Goal: Task Accomplishment & Management: Complete application form

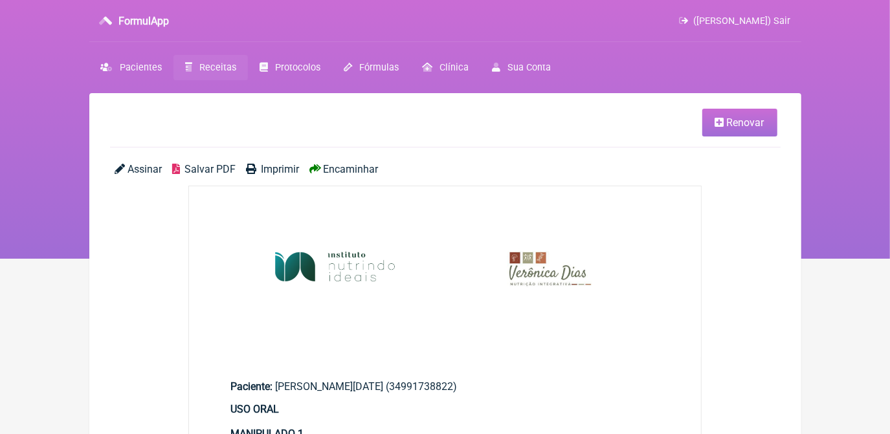
click at [221, 71] on span "Receitas" at bounding box center [217, 67] width 37 height 11
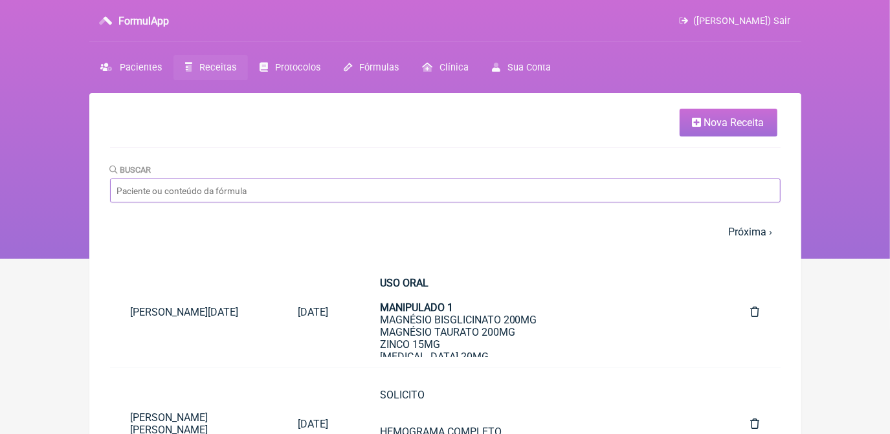
click at [431, 189] on input "Buscar" at bounding box center [445, 191] width 671 height 24
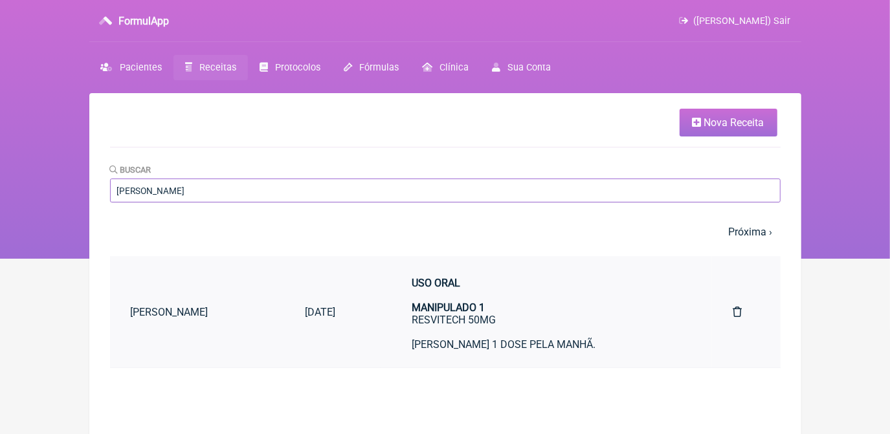
type input "[PERSON_NAME]"
click at [381, 327] on link "[DATE]" at bounding box center [332, 312] width 97 height 33
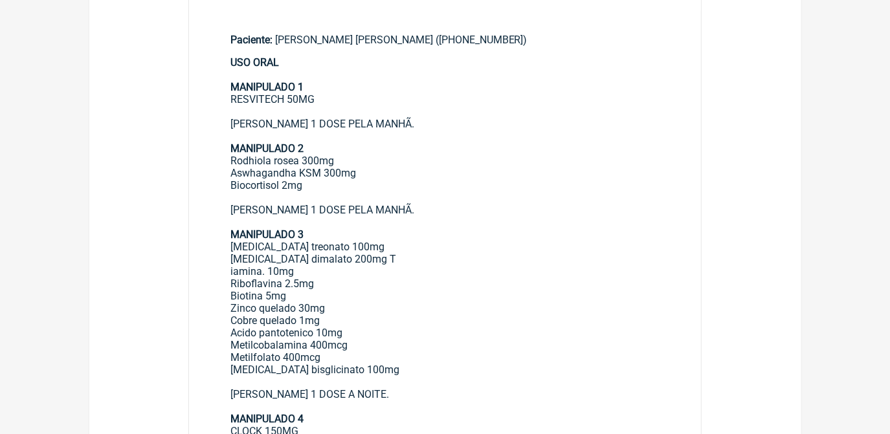
scroll to position [294, 0]
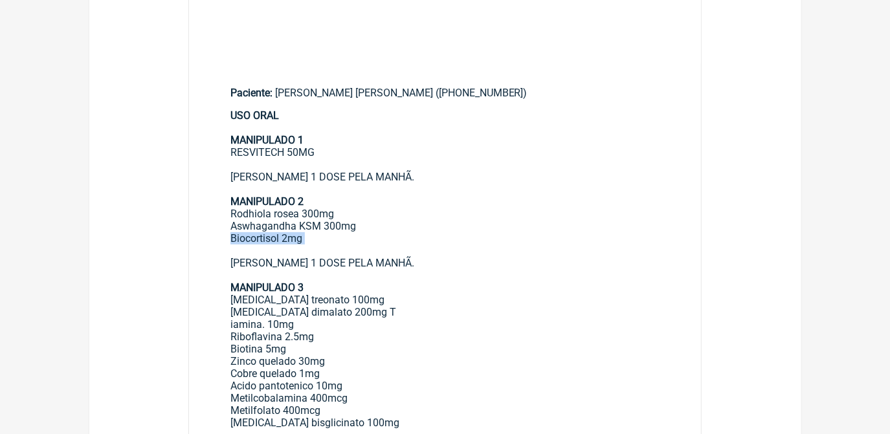
drag, startPoint x: 230, startPoint y: 244, endPoint x: 304, endPoint y: 256, distance: 74.2
click at [304, 256] on div "USO ORAL MANIPULADO 1 RESVITECH 50MG [PERSON_NAME] 1 DOSE PELA MANHÃ. MANIPULAD…" at bounding box center [445, 367] width 430 height 517
drag, startPoint x: 304, startPoint y: 256, endPoint x: 374, endPoint y: 249, distance: 70.3
click at [374, 249] on div "USO ORAL MANIPULADO 1 RESVITECH 50MG [PERSON_NAME] 1 DOSE PELA MANHÃ. MANIPULAD…" at bounding box center [445, 367] width 430 height 517
click at [243, 238] on div "USO ORAL MANIPULADO 1 RESVITECH 50MG [PERSON_NAME] 1 DOSE PELA MANHÃ. MANIPULAD…" at bounding box center [445, 367] width 430 height 517
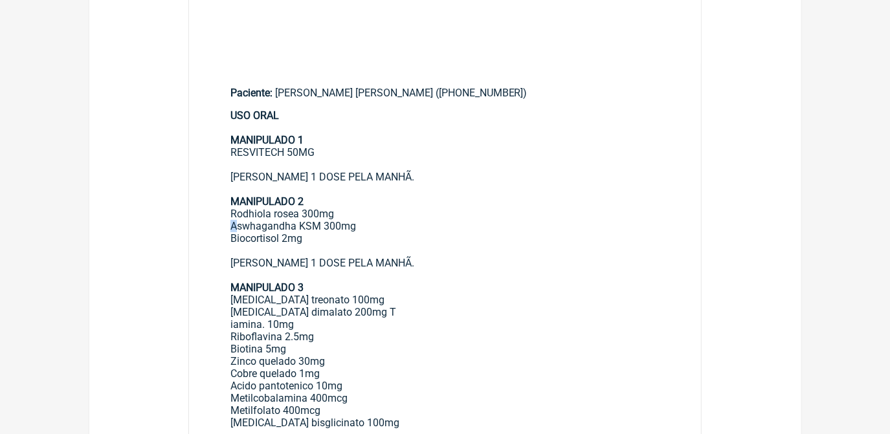
click at [234, 234] on div "USO ORAL MANIPULADO 1 RESVITECH 50MG [PERSON_NAME] 1 DOSE PELA MANHÃ. MANIPULAD…" at bounding box center [445, 367] width 430 height 517
click at [232, 233] on div "USO ORAL MANIPULADO 1 RESVITECH 50MG [PERSON_NAME] 1 DOSE PELA MANHÃ. MANIPULAD…" at bounding box center [445, 367] width 430 height 517
click at [238, 236] on div "USO ORAL MANIPULADO 1 RESVITECH 50MG [PERSON_NAME] 1 DOSE PELA MANHÃ. MANIPULAD…" at bounding box center [445, 367] width 430 height 517
drag, startPoint x: 231, startPoint y: 232, endPoint x: 314, endPoint y: 248, distance: 84.4
click at [314, 248] on div "USO ORAL MANIPULADO 1 RESVITECH 50MG [PERSON_NAME] 1 DOSE PELA MANHÃ. MANIPULAD…" at bounding box center [445, 367] width 430 height 517
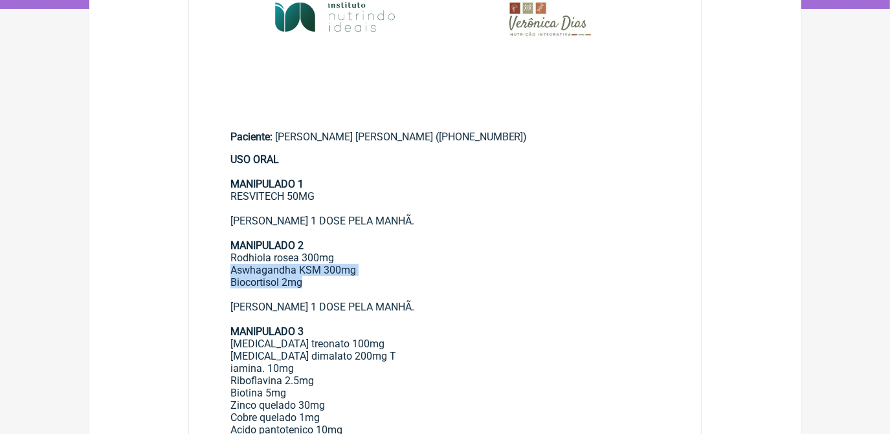
scroll to position [0, 0]
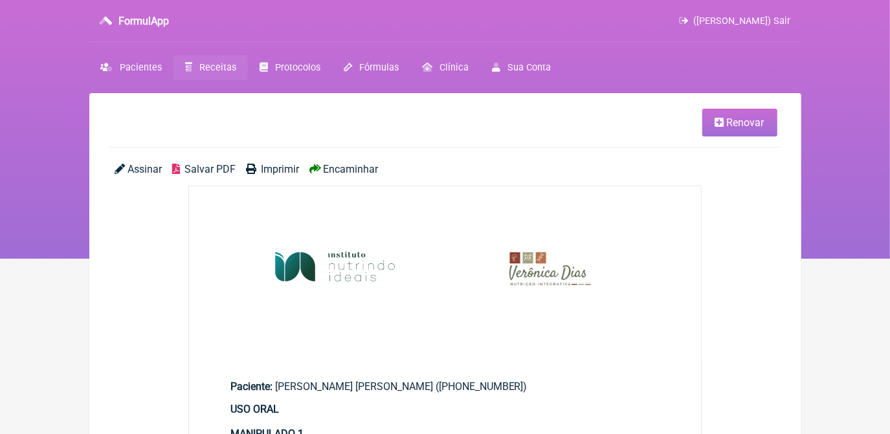
click at [728, 142] on ul "Renovar" at bounding box center [445, 128] width 671 height 39
click at [723, 128] on link "Renovar" at bounding box center [739, 123] width 75 height 28
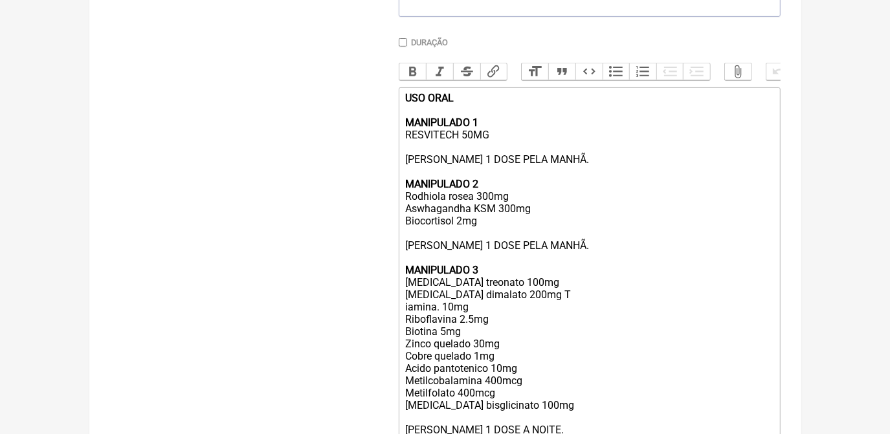
scroll to position [353, 0]
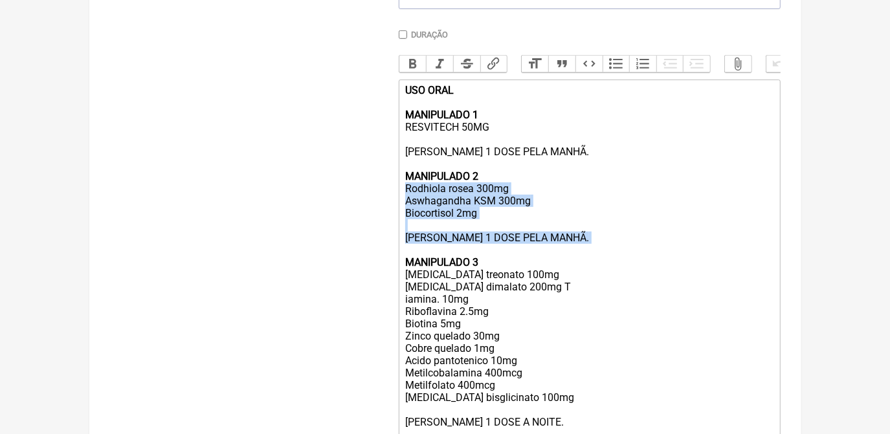
drag, startPoint x: 405, startPoint y: 203, endPoint x: 557, endPoint y: 259, distance: 161.4
click at [557, 259] on trix-editor "USO ORAL MANIPULADO 1 RESVITECH 50MG [PERSON_NAME] 1 DOSE PELA MANHÃ. MANIPULAD…" at bounding box center [590, 343] width 382 height 526
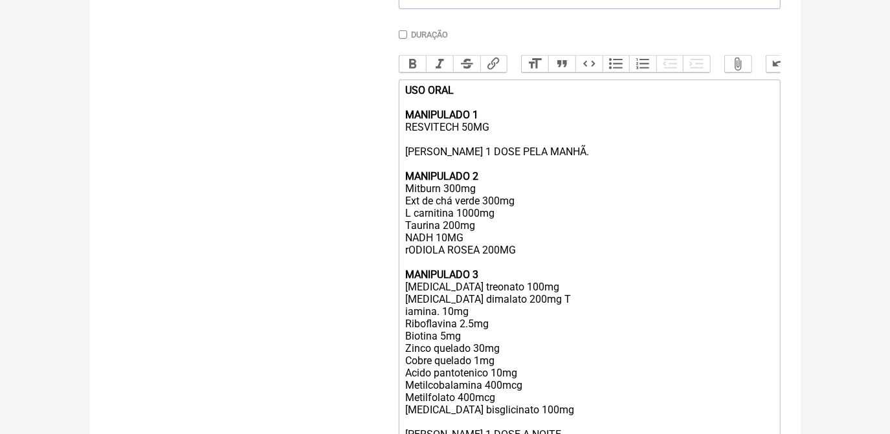
click at [412, 267] on div "USO ORAL MANIPULADO 1 RESVITECH 50MG TOMAR 1 DOSE PELA MANHÃ. MANIPULADO 2 Mitb…" at bounding box center [589, 348] width 368 height 529
click at [410, 282] on div "USO ORAL MANIPULADO 1 RESVITECH 50MG [PERSON_NAME] 1 DOSE PELA MANHÃ. MANIPULAD…" at bounding box center [589, 348] width 368 height 529
drag, startPoint x: 454, startPoint y: 303, endPoint x: 492, endPoint y: 306, distance: 37.6
click at [492, 306] on div "USO ORAL MANIPULADO 1 RESVITECH 50MG [PERSON_NAME] 1 DOSE PELA MANHÃ. MANIPULAD…" at bounding box center [589, 348] width 368 height 529
click at [534, 313] on div "USO ORAL MANIPULADO 1 RESVITECH 50MG TOMAR 1 DOSE PELA MANHÃ. MANIPULADO 2 Mitb…" at bounding box center [589, 348] width 368 height 529
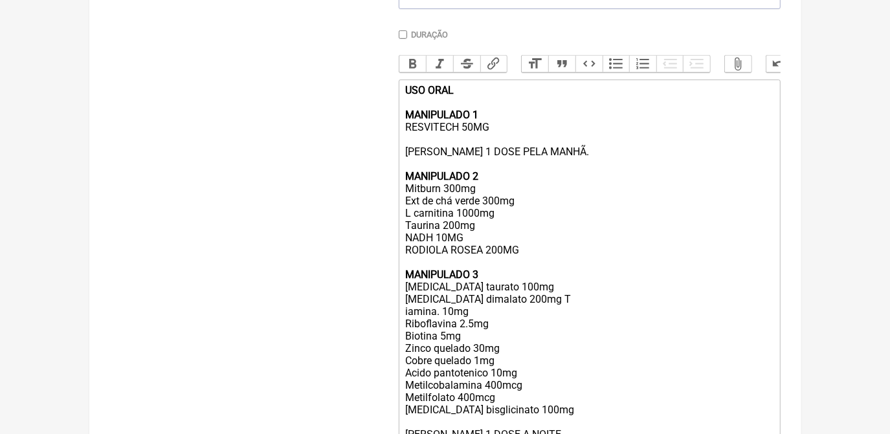
click at [535, 317] on div "USO ORAL MANIPULADO 1 RESVITECH 50MG TOMAR 1 DOSE PELA MANHÃ. MANIPULADO 2 Mitb…" at bounding box center [589, 348] width 368 height 529
drag, startPoint x: 535, startPoint y: 317, endPoint x: 534, endPoint y: 324, distance: 7.2
click at [534, 324] on div "USO ORAL MANIPULADO 1 RESVITECH 50MG TOMAR 1 DOSE PELA MANHÃ. MANIPULADO 2 Mitb…" at bounding box center [589, 348] width 368 height 529
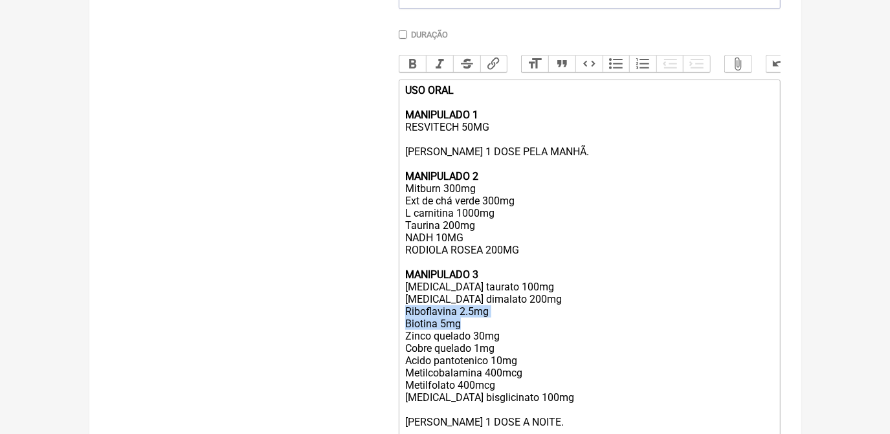
drag, startPoint x: 404, startPoint y: 330, endPoint x: 466, endPoint y: 347, distance: 64.4
click at [466, 347] on trix-editor "USO ORAL MANIPULADO 1 RESVITECH 50MG [PERSON_NAME] 1 DOSE PELA MANHÃ. MANIPULAD…" at bounding box center [590, 343] width 382 height 526
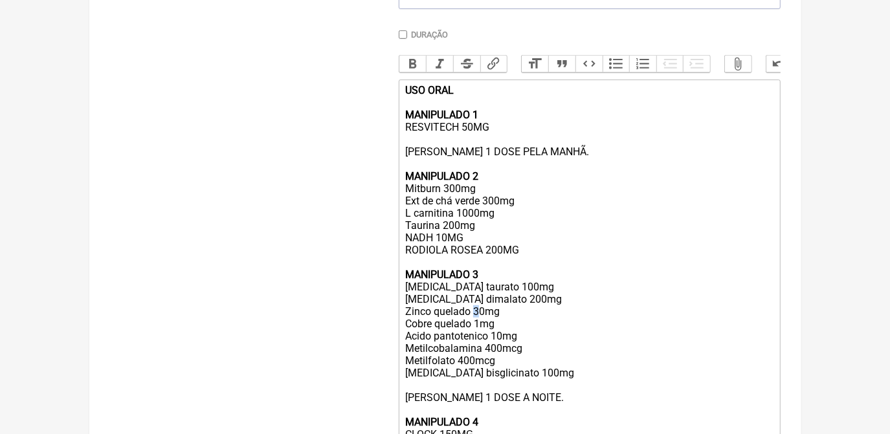
click at [480, 335] on div "USO ORAL MANIPULADO 1 RESVITECH 50MG [PERSON_NAME] 1 DOSE PELA MANHÃ. MANIPULAD…" at bounding box center [589, 330] width 368 height 492
drag, startPoint x: 401, startPoint y: 337, endPoint x: 524, endPoint y: 356, distance: 124.5
click at [524, 356] on trix-editor "USO ORAL MANIPULADO 1 RESVITECH 50MG [PERSON_NAME] 1 DOSE PELA MANHÃ. MANIPULAD…" at bounding box center [590, 331] width 382 height 502
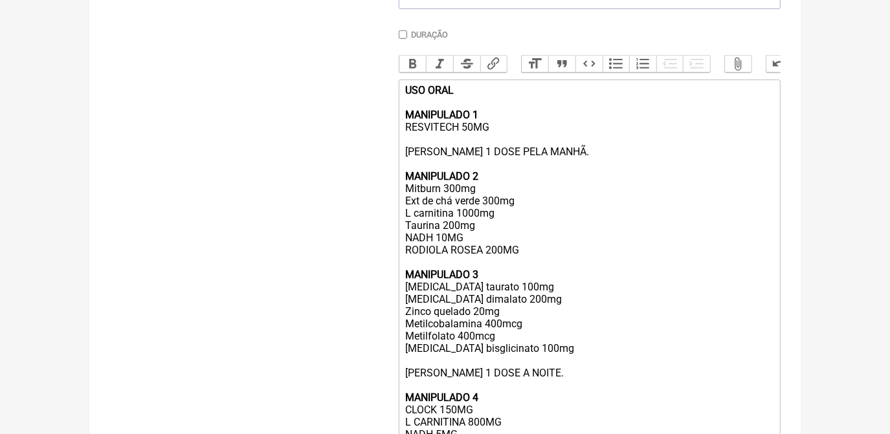
click at [506, 360] on div "USO ORAL MANIPULADO 1 RESVITECH 50MG [PERSON_NAME] 1 DOSE PELA MANHÃ. MANIPULAD…" at bounding box center [589, 317] width 368 height 467
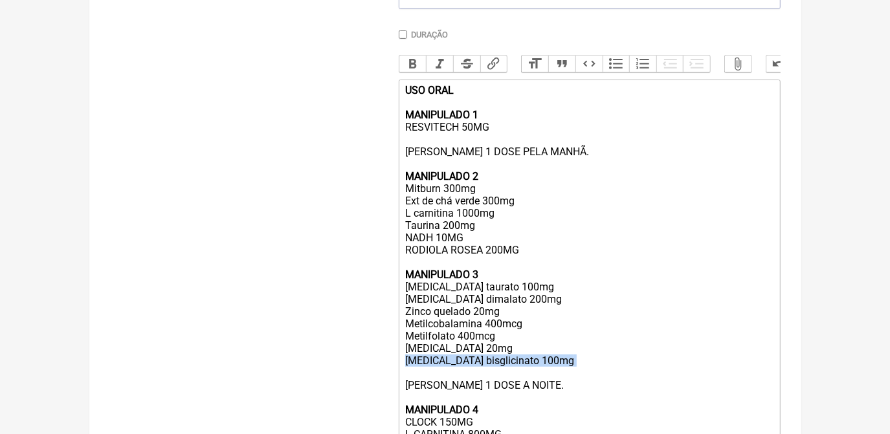
drag, startPoint x: 407, startPoint y: 380, endPoint x: 513, endPoint y: 393, distance: 107.0
click at [513, 393] on div "USO ORAL MANIPULADO 1 RESVITECH 50MG [PERSON_NAME] 1 DOSE PELA MANHÃ. MANIPULAD…" at bounding box center [589, 324] width 368 height 480
copy div "[MEDICAL_DATA] bisglicinato 100mg"
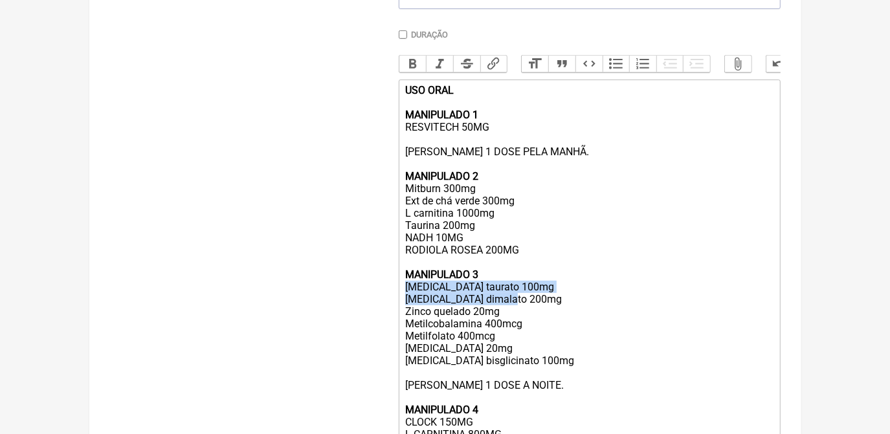
click at [521, 308] on div "USO ORAL MANIPULADO 1 RESVITECH 50MG [PERSON_NAME] 1 DOSE PELA MANHÃ. MANIPULAD…" at bounding box center [589, 324] width 368 height 480
click at [522, 308] on div "USO ORAL MANIPULADO 1 RESVITECH 50MG [PERSON_NAME] 1 DOSE PELA MANHÃ. MANIPULAD…" at bounding box center [589, 324] width 368 height 480
click at [528, 309] on div "USO ORAL MANIPULADO 1 RESVITECH 50MG [PERSON_NAME] 1 DOSE PELA MANHÃ. MANIPULAD…" at bounding box center [589, 324] width 368 height 480
click at [532, 306] on div "USO ORAL MANIPULADO 1 RESVITECH 50MG [PERSON_NAME] 1 DOSE PELA MANHÃ. MANIPULAD…" at bounding box center [589, 324] width 368 height 480
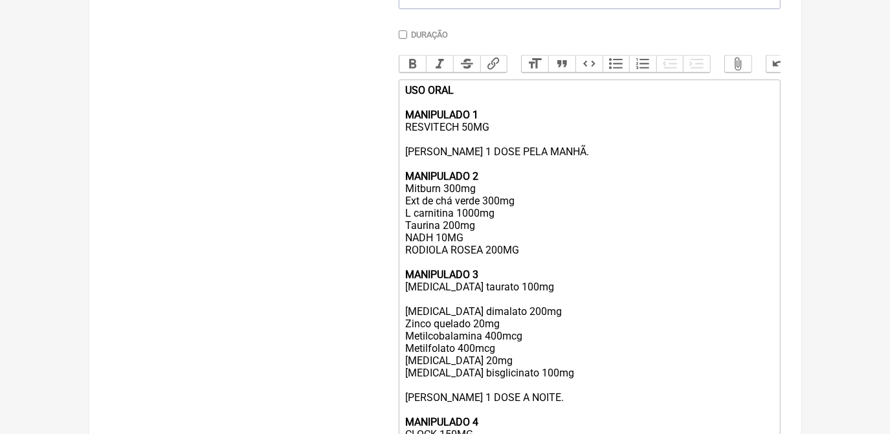
paste trix-editor "[MEDICAL_DATA] bisglicinato 100mg<br>"
click at [533, 309] on div "USO ORAL MANIPULADO 1 RESVITECH 50MG TOMAR 1 DOSE PELA MANHÃ. MANIPULADO 2 Mitb…" at bounding box center [589, 330] width 368 height 492
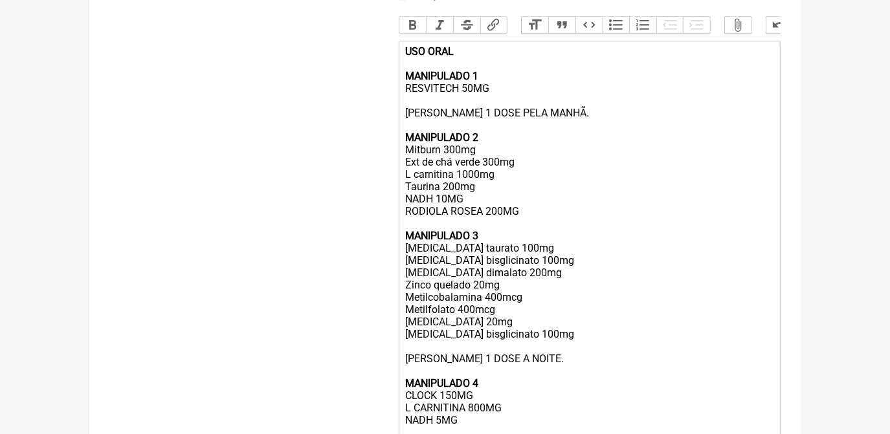
scroll to position [412, 0]
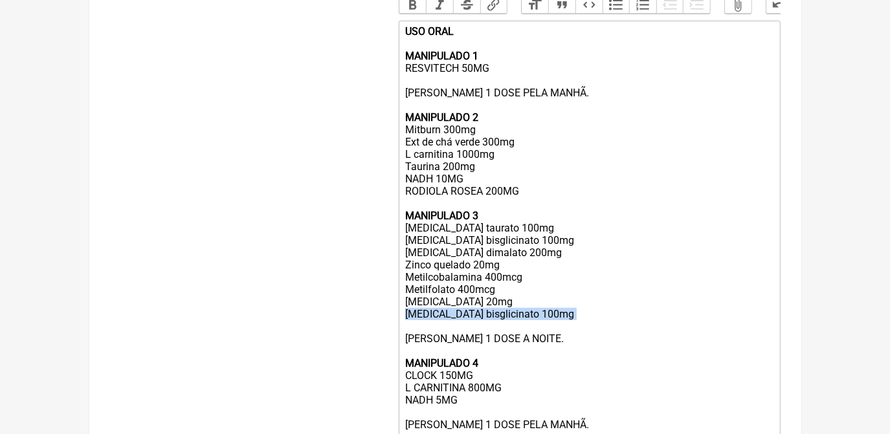
drag, startPoint x: 403, startPoint y: 331, endPoint x: 536, endPoint y: 349, distance: 134.5
click at [536, 349] on trix-editor "USO ORAL MANIPULADO 1 RESVITECH 50MG TOMAR 1 DOSE PELA MANHÃ. MANIPULADO 2 Mitb…" at bounding box center [590, 272] width 382 height 502
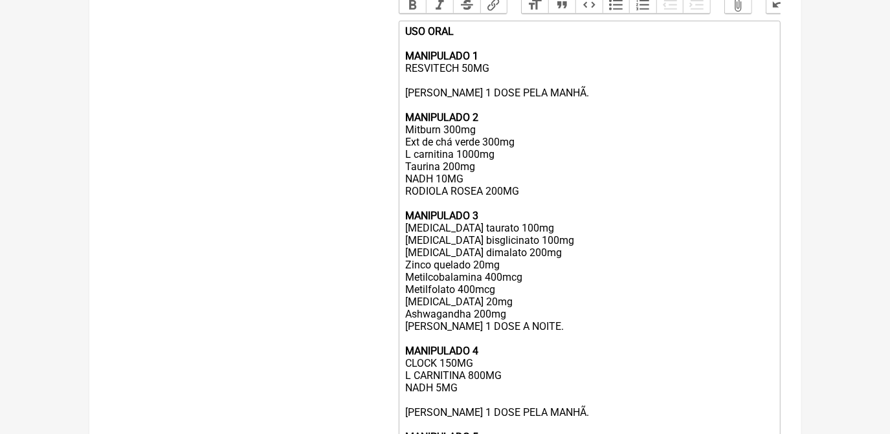
scroll to position [471, 0]
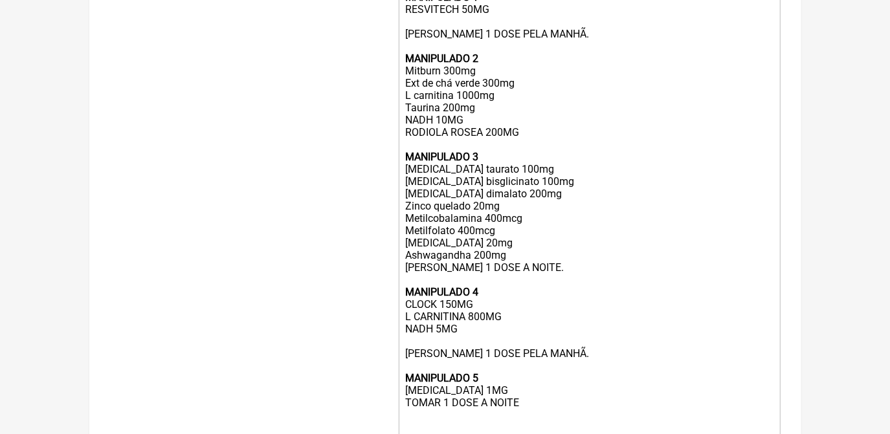
drag, startPoint x: 404, startPoint y: 337, endPoint x: 519, endPoint y: 348, distance: 115.8
click at [519, 348] on trix-editor "USO ORAL MANIPULADO 1 RESVITECH 50MG [PERSON_NAME] 1 DOSE PELA MANHÃ. MANIPULAD…" at bounding box center [590, 206] width 382 height 489
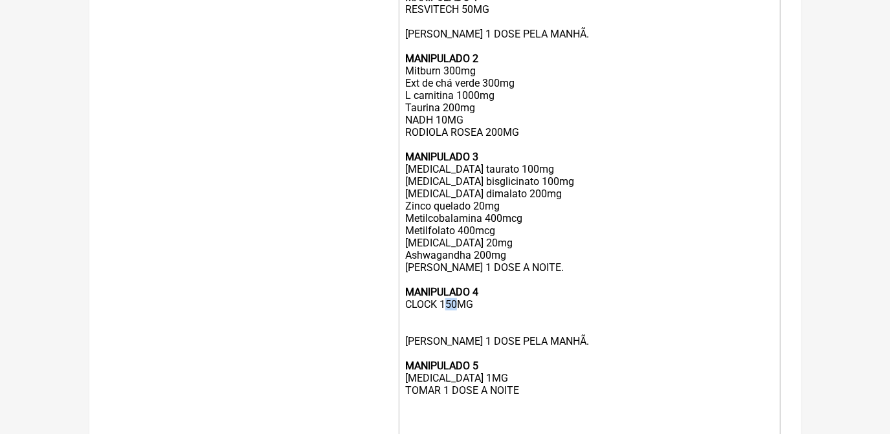
drag, startPoint x: 442, startPoint y: 324, endPoint x: 451, endPoint y: 326, distance: 10.1
click at [451, 326] on div "USO ORAL MANIPULADO 1 RESVITECH 50MG TOMAR 1 DOSE PELA MANHÃ. MANIPULADO 2 Mitb…" at bounding box center [589, 199] width 368 height 467
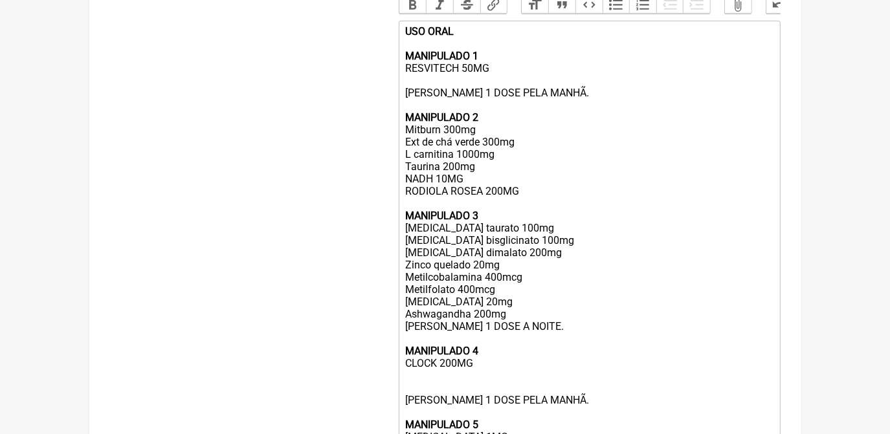
scroll to position [353, 0]
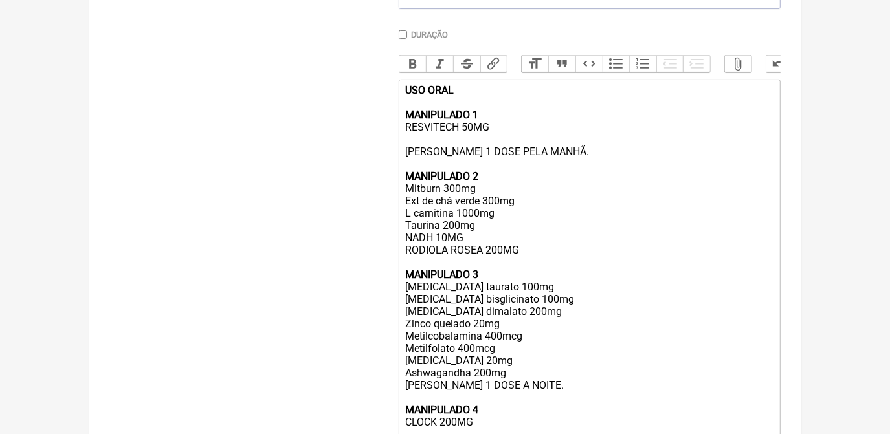
click at [524, 267] on div "USO ORAL MANIPULADO 1 RESVITECH 50MG TOMAR 1 DOSE PELA MANHÃ. MANIPULADO 2 Mitb…" at bounding box center [589, 317] width 368 height 467
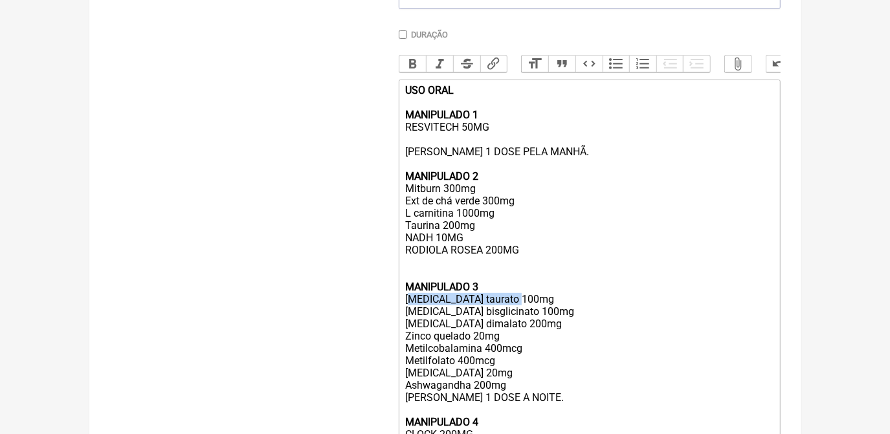
drag, startPoint x: 405, startPoint y: 319, endPoint x: 530, endPoint y: 311, distance: 125.2
click at [530, 311] on div "USO ORAL MANIPULADO 1 RESVITECH 50MG TOMAR 1 DOSE PELA MANHÃ. MANIPULADO 2 Mitb…" at bounding box center [589, 324] width 368 height 480
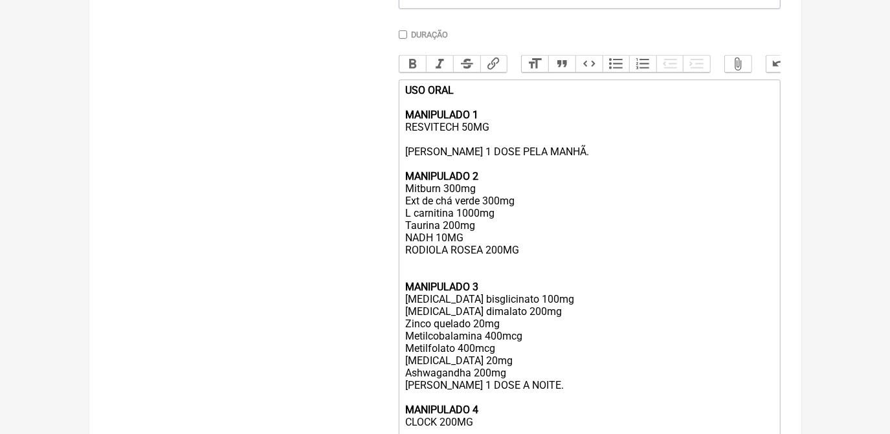
click at [402, 318] on trix-editor "USO ORAL MANIPULADO 1 RESVITECH 50MG TOMAR 1 DOSE PELA MANHÃ. MANIPULADO 2 Mitb…" at bounding box center [590, 318] width 382 height 477
click at [512, 390] on div "USO ORAL MANIPULADO 1 RESVITECH 50MG TOMAR 1 DOSE PELA MANHÃ. MANIPULADO 2 Mitb…" at bounding box center [589, 317] width 368 height 467
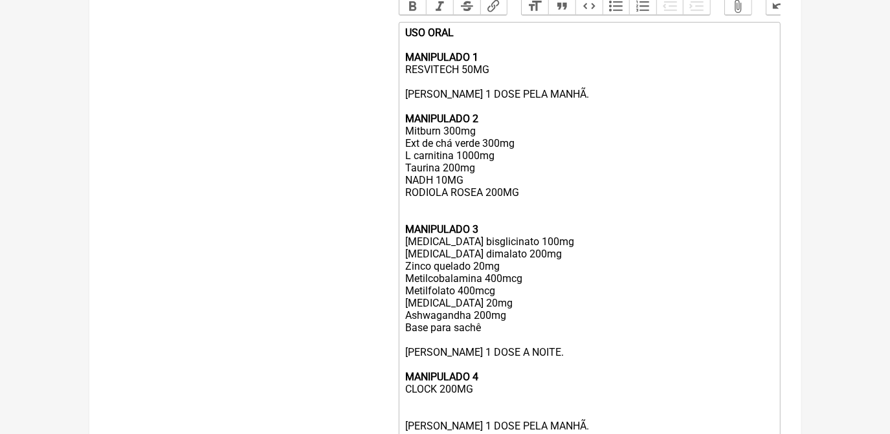
scroll to position [412, 0]
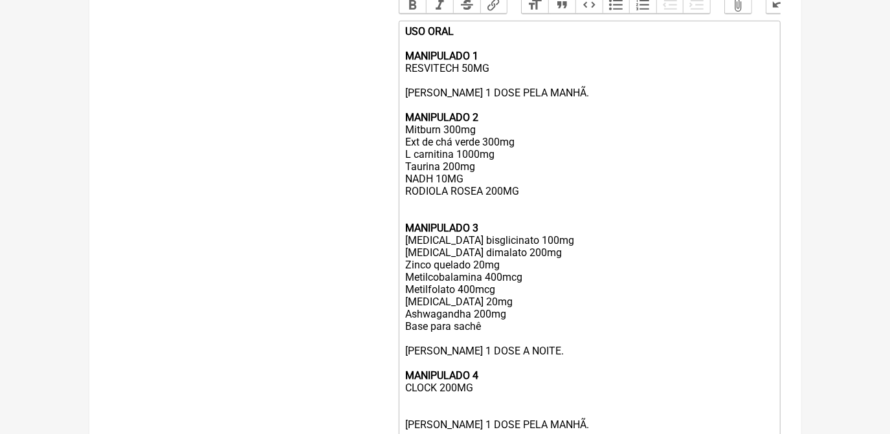
click at [528, 372] on div "USO ORAL MANIPULADO 1 RESVITECH 50MG [PERSON_NAME] 1 DOSE PELA MANHÃ. MANIPULAD…" at bounding box center [589, 271] width 368 height 492
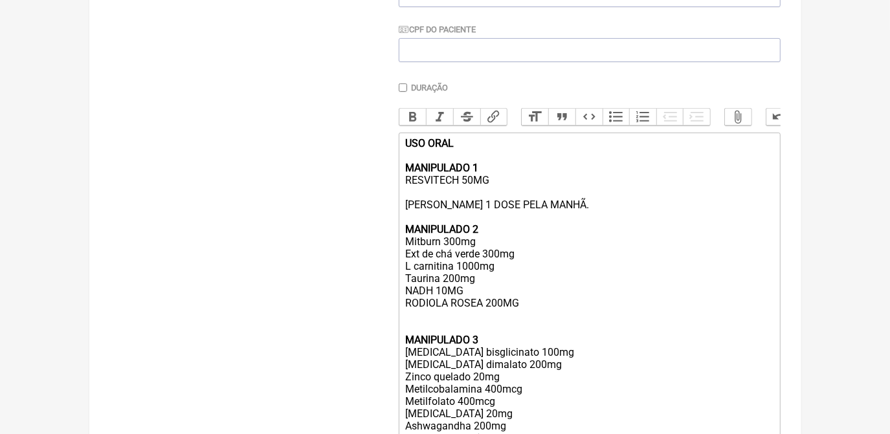
scroll to position [294, 0]
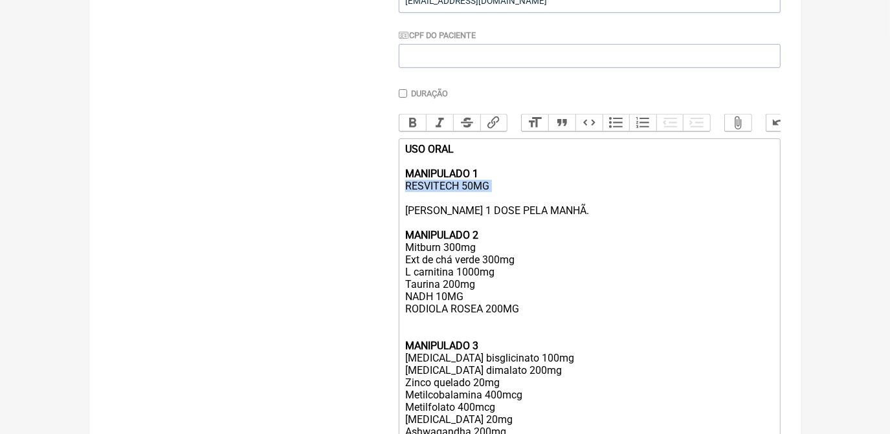
drag, startPoint x: 407, startPoint y: 194, endPoint x: 511, endPoint y: 207, distance: 104.4
click at [511, 207] on div "USO ORAL MANIPULADO 1 RESVITECH 50MG [PERSON_NAME] 1 DOSE PELA MANHÃ. MANIPULAD…" at bounding box center [589, 389] width 368 height 492
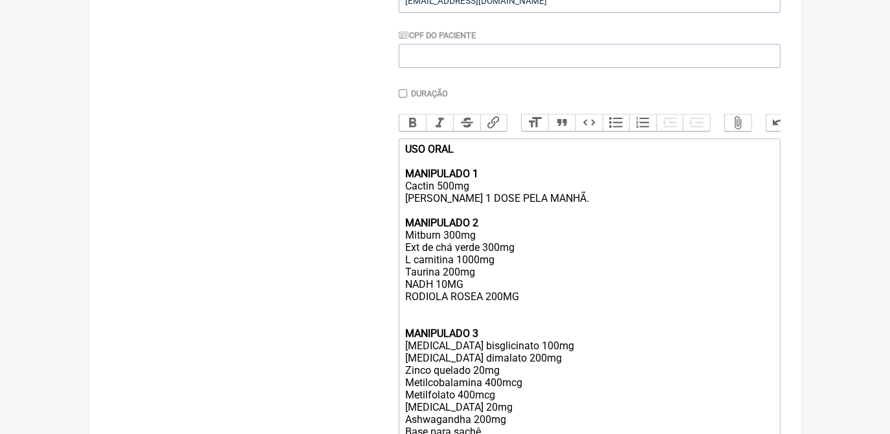
drag, startPoint x: 440, startPoint y: 192, endPoint x: 471, endPoint y: 201, distance: 32.8
click at [471, 201] on div "USO ORAL MANIPULADO 1 Cactin 500mg TOMAR 1 DOSE PELA MANHÃ. MANIPULADO 2 Mitbur…" at bounding box center [589, 383] width 368 height 480
click at [552, 207] on div "USO ORAL MANIPULADO 1 Cactin 1g [PERSON_NAME] 1 DOSE PELA MANHÃ. MANIPULADO 2 M…" at bounding box center [589, 383] width 368 height 480
click at [549, 309] on div "USO ORAL MANIPULADO 1 Cactin 1g TOMAR 1 DOSE PELA MANHÃ POR 30 DIAS MANIPULADO …" at bounding box center [589, 383] width 368 height 480
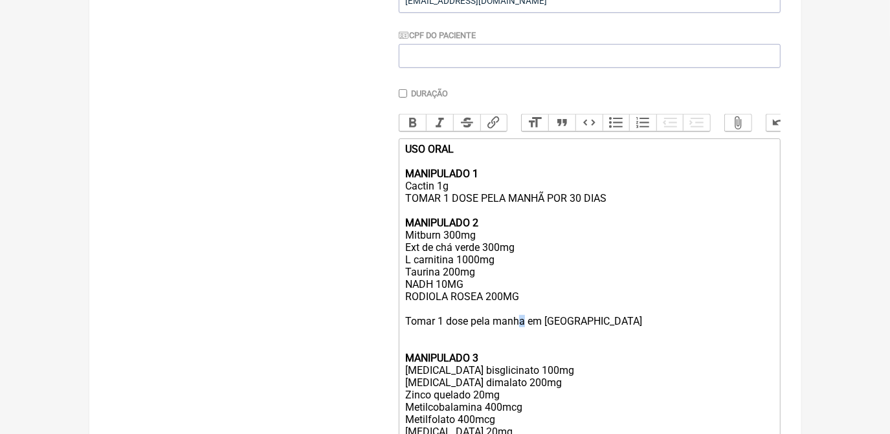
click at [519, 339] on div "USO ORAL MANIPULADO 1 Cactin 1g [PERSON_NAME] 1 DOSE PELA MANHÃ POR 30 [PERSON_…" at bounding box center [589, 395] width 368 height 504
click at [486, 327] on div "USO ORAL MANIPULADO 1 Cactin 1g TOMAR 1 DOSE PELA MANHÃ POR 30 DIAS MANIPULADO …" at bounding box center [589, 395] width 368 height 504
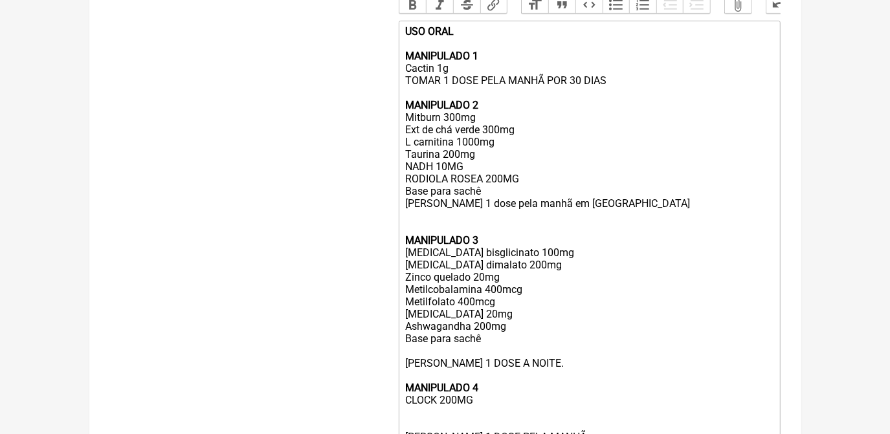
scroll to position [471, 0]
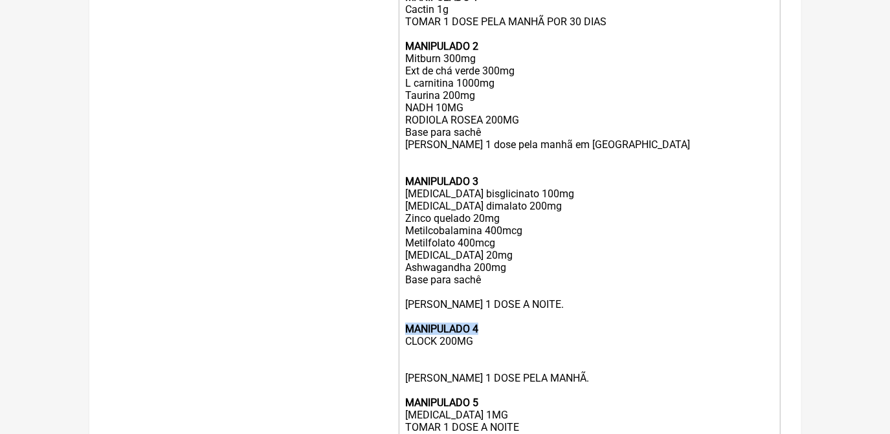
drag, startPoint x: 404, startPoint y: 354, endPoint x: 492, endPoint y: 357, distance: 88.1
click at [492, 357] on trix-editor "USO ORAL MANIPULADO 1 Cactin 1g TOMAR 1 DOSE PELA MANHÃ POR 30 DIAS MANIPULADO …" at bounding box center [590, 219] width 382 height 514
click at [490, 356] on div "USO ORAL MANIPULADO 1 Cactin 1g TOMAR 1 DOSE PELA MANHÃ POR 30 DIAS MANIPULADO …" at bounding box center [589, 218] width 368 height 504
drag, startPoint x: 443, startPoint y: 368, endPoint x: 466, endPoint y: 375, distance: 24.2
click at [466, 375] on div "USO ORAL MANIPULADO 1 Cactin 1g [PERSON_NAME] 1 DOSE PELA MANHÃ POR 30 [PERSON_…" at bounding box center [589, 218] width 368 height 504
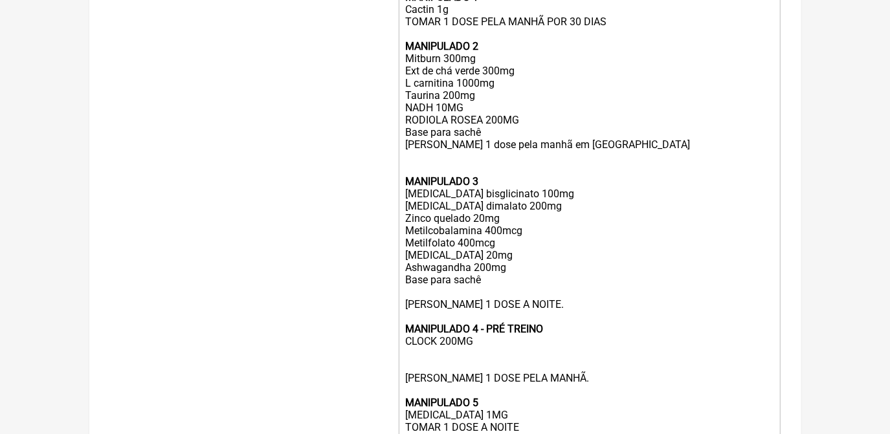
click at [204, 75] on div "Buscar Protocolos Formulas Suplementos / Cosméticos" at bounding box center [244, 116] width 268 height 860
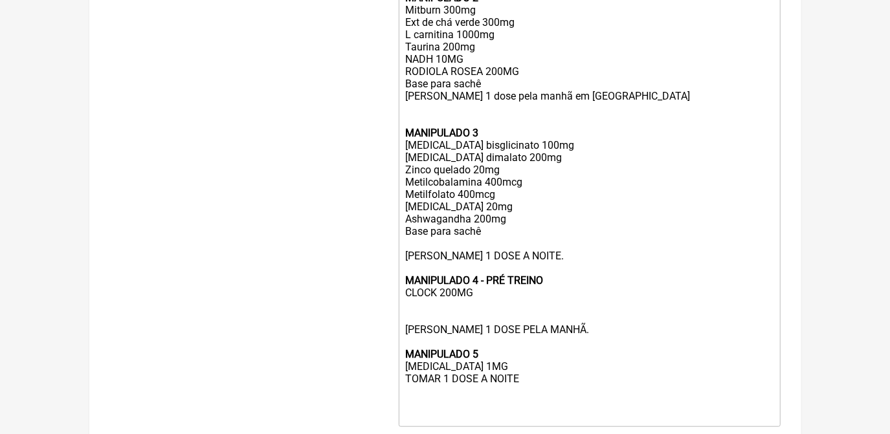
scroll to position [588, 0]
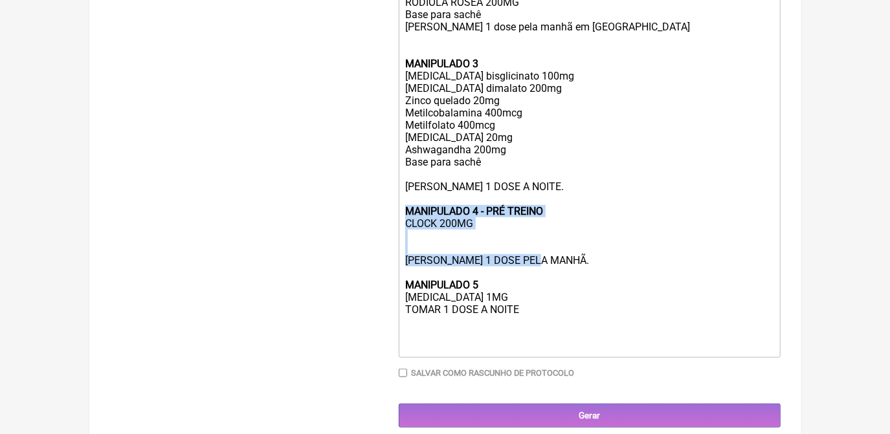
drag, startPoint x: 547, startPoint y: 285, endPoint x: 402, endPoint y: 237, distance: 152.9
click at [402, 237] on trix-editor "USO ORAL MANIPULADO 1 Cactin 1g [PERSON_NAME] 1 DOSE PELA MANHÃ POR 30 [PERSON_…" at bounding box center [590, 101] width 382 height 514
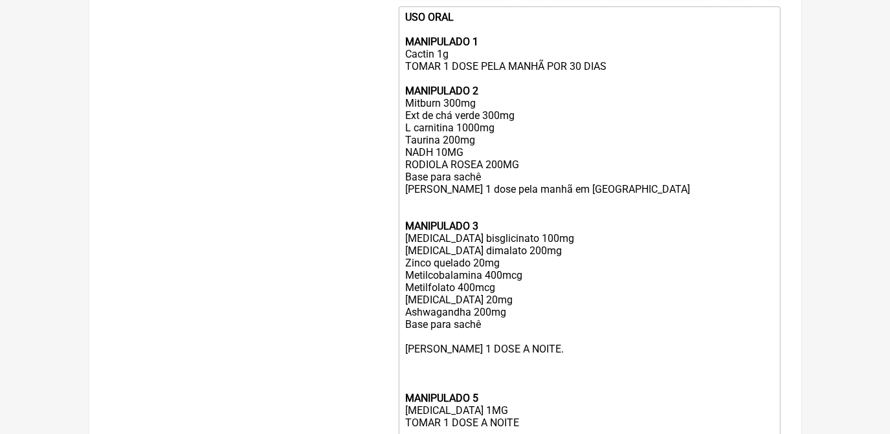
scroll to position [401, 0]
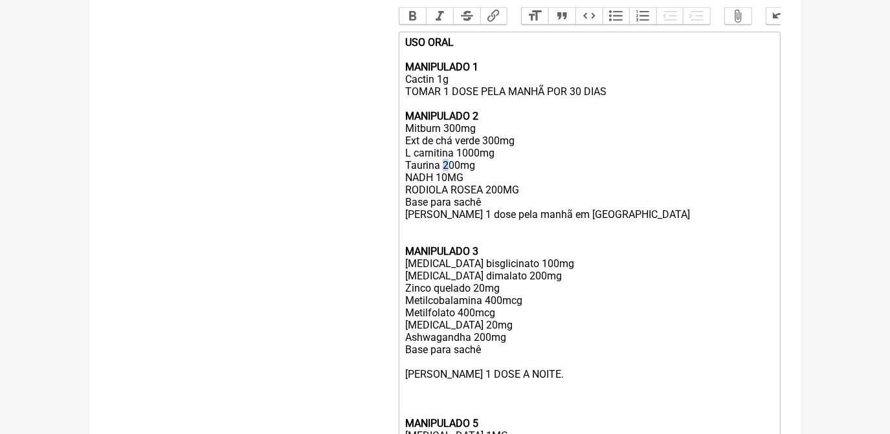
click at [447, 182] on div "USO ORAL MANIPULADO 1 Cactin 1g TOMAR 1 DOSE PELA MANHÃ POR 30 DIAS MANIPULADO …" at bounding box center [589, 263] width 368 height 455
click at [457, 247] on div "USO ORAL MANIPULADO 1 Cactin 1g [PERSON_NAME] 1 DOSE PELA MANHÃ POR 30 [PERSON_…" at bounding box center [589, 263] width 368 height 455
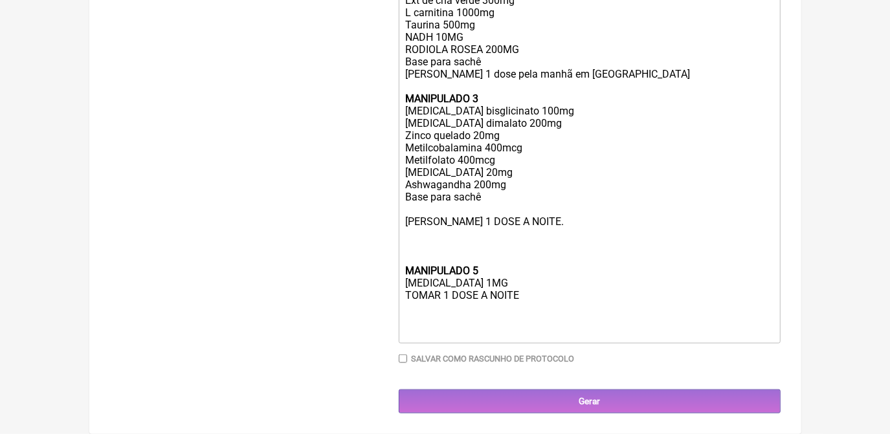
scroll to position [565, 0]
click at [416, 236] on div "USO ORAL MANIPULADO 1 Cactin 1g [PERSON_NAME] 1 DOSE PELA MANHÃ POR 30 [PERSON_…" at bounding box center [589, 117] width 368 height 443
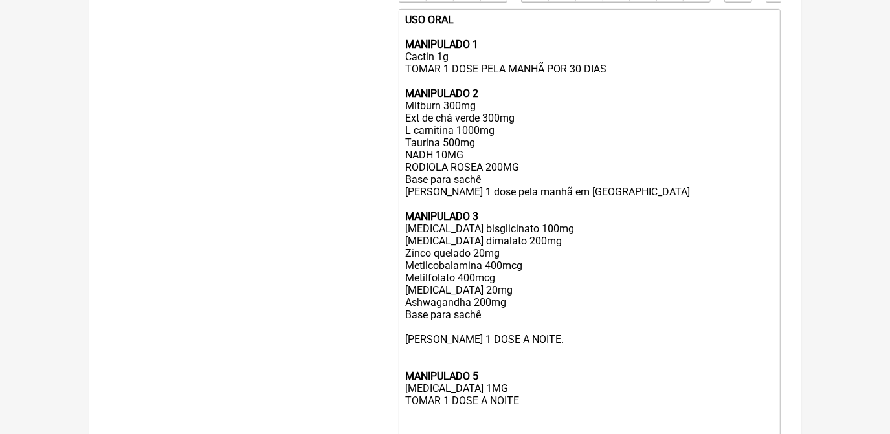
scroll to position [421, 0]
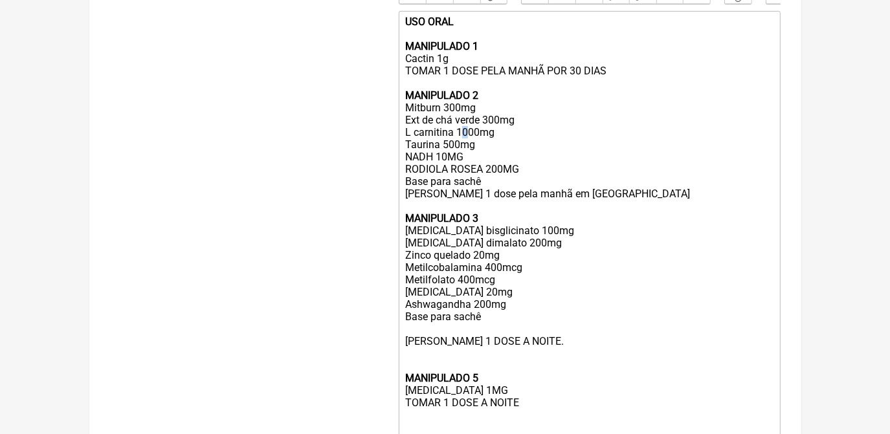
click at [466, 147] on div "USO ORAL MANIPULADO 1 Cactin 1g [PERSON_NAME] 1 DOSE PELA MANHÃ POR 30 [PERSON_…" at bounding box center [589, 231] width 368 height 431
click at [443, 158] on div "USO ORAL MANIPULADO 1 Cactin 1g [PERSON_NAME] 1 DOSE PELA MANHÃ POR 30 [PERSON_…" at bounding box center [589, 231] width 368 height 431
click at [653, 212] on div "USO ORAL MANIPULADO 1 Cactin 1g [PERSON_NAME] 1 DOSE PELA MANHÃ POR 30 [PERSON_…" at bounding box center [589, 231] width 368 height 431
click at [445, 156] on div "USO ORAL MANIPULADO 1 Cactin 1g [PERSON_NAME] 1 DOSE PELA MANHÃ POR 30 [PERSON_…" at bounding box center [589, 231] width 368 height 431
click at [612, 234] on div "USO ORAL MANIPULADO 1 Cactin 1g TOMAR 1 DOSE PELA MANHÃ POR 30 DIAS MANIPULADO …" at bounding box center [589, 231] width 368 height 431
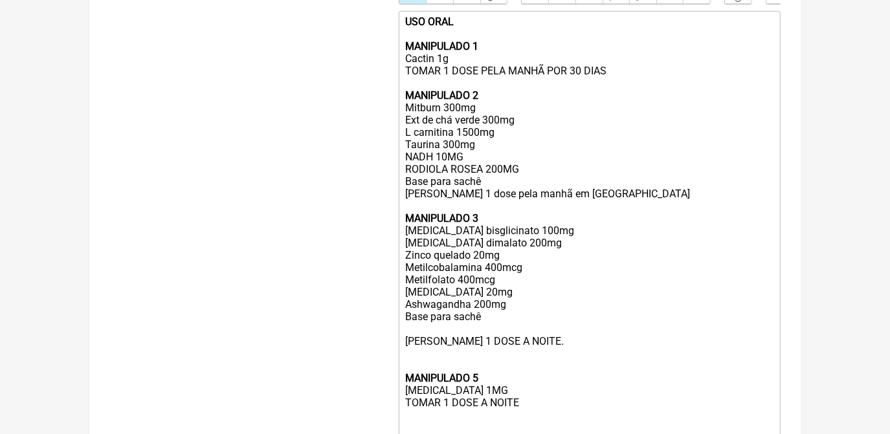
click at [549, 185] on div "USO ORAL MANIPULADO 1 Cactin 1g TOMAR 1 DOSE PELA MANHÃ POR 30 DIAS MANIPULADO …" at bounding box center [589, 231] width 368 height 431
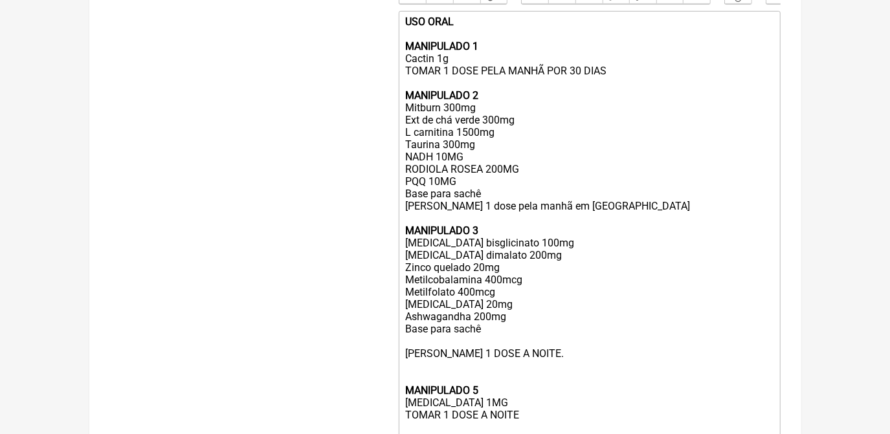
click at [690, 263] on div "USO ORAL MANIPULADO 1 Cactin 1g TOMAR 1 DOSE PELA MANHÃ POR 30 DIAS MANIPULADO …" at bounding box center [589, 237] width 368 height 443
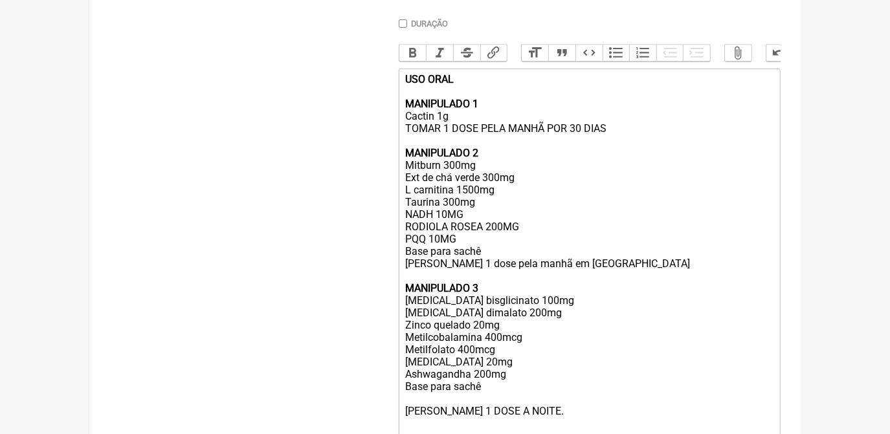
scroll to position [330, 0]
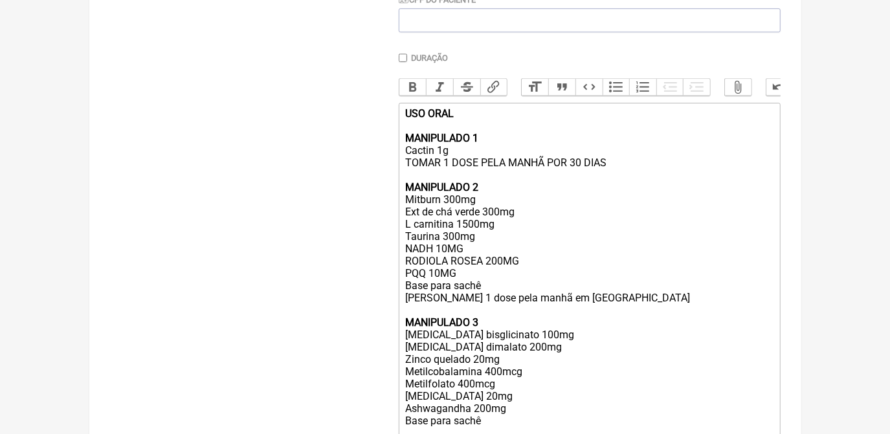
click at [466, 161] on div "USO ORAL MANIPULADO 1 Cactin 1g TOMAR 1 DOSE PELA MANHÃ POR 30 DIAS MANIPULADO …" at bounding box center [589, 328] width 368 height 443
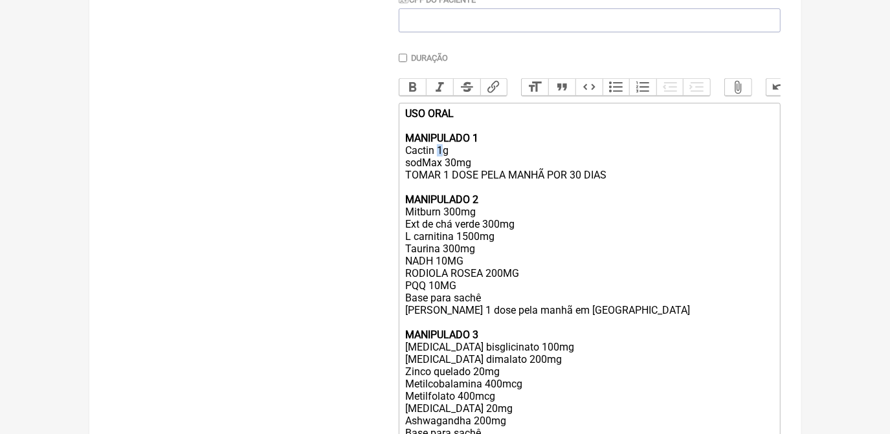
click at [440, 163] on div "USO ORAL MANIPULADO 1 Cactin 1g sodMax 30mg TOMAR 1 DOSE PELA MANHÃ POR 30 DIAS…" at bounding box center [589, 334] width 368 height 455
click at [439, 163] on div "USO ORAL MANIPULADO 1 Cactin 1g sodMax 30mg TOMAR 1 DOSE PELA MANHÃ POR 30 DIAS…" at bounding box center [589, 334] width 368 height 455
drag, startPoint x: 438, startPoint y: 159, endPoint x: 447, endPoint y: 161, distance: 8.5
click at [447, 161] on div "USO ORAL MANIPULADO 1 Cactin 1g sodMax 30mg TOMAR 1 DOSE PELA MANHÃ POR 30 DIAS…" at bounding box center [589, 334] width 368 height 455
type trix-editor "<div><strong>USO ORAL<br><br>MANIPULADO 1</strong><br>Cactin 500mg<br>sodMax 30…"
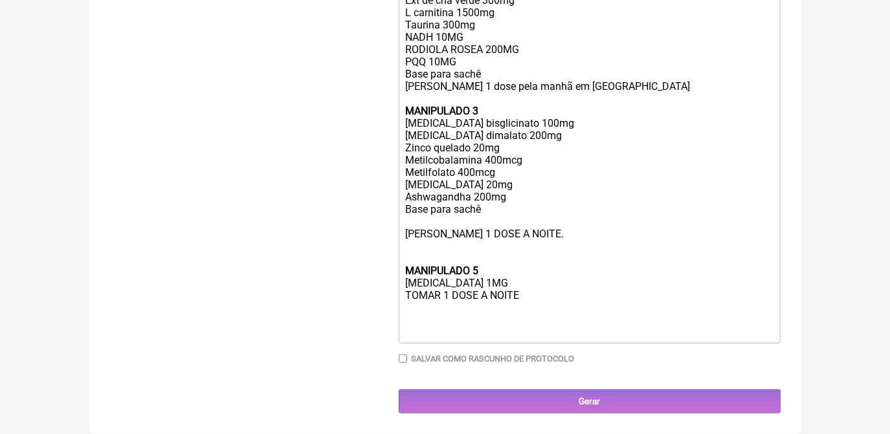
scroll to position [577, 0]
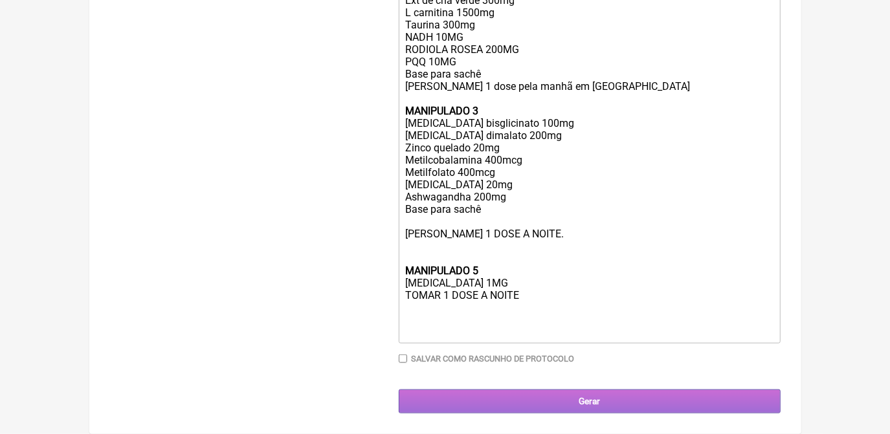
click at [658, 399] on input "Gerar" at bounding box center [590, 402] width 382 height 24
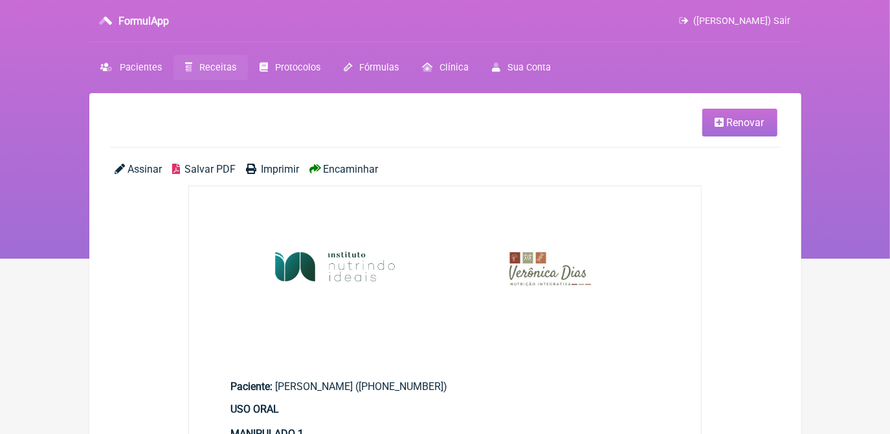
click at [214, 170] on span "Salvar PDF" at bounding box center [210, 169] width 51 height 12
click at [735, 123] on span "Renovar" at bounding box center [746, 123] width 38 height 12
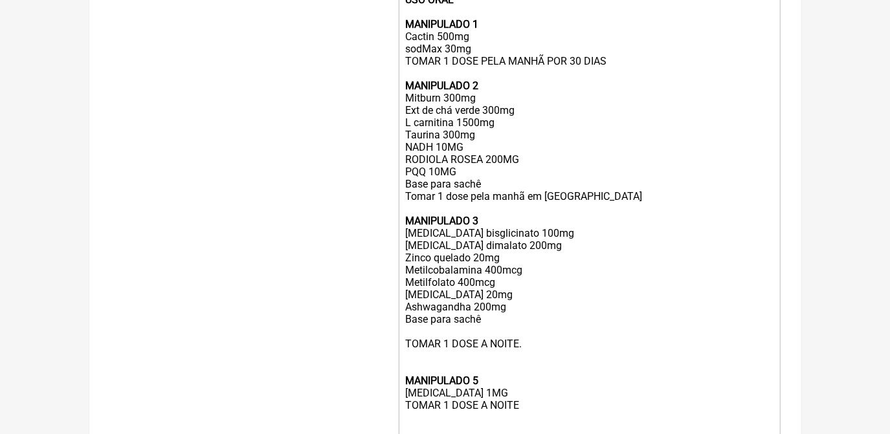
scroll to position [471, 0]
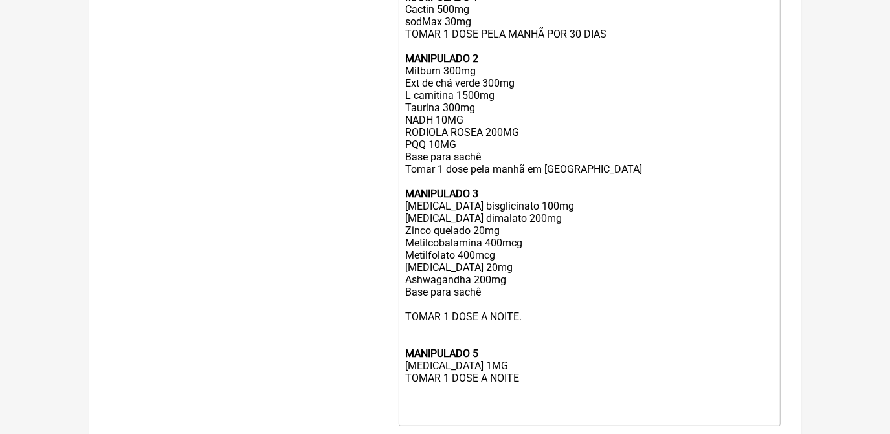
click at [510, 291] on div "USO ORAL MANIPULADO 1 Cactin 500mg sodMax 30mg TOMAR 1 DOSE PELA MANHÃ POR 30 D…" at bounding box center [589, 193] width 368 height 455
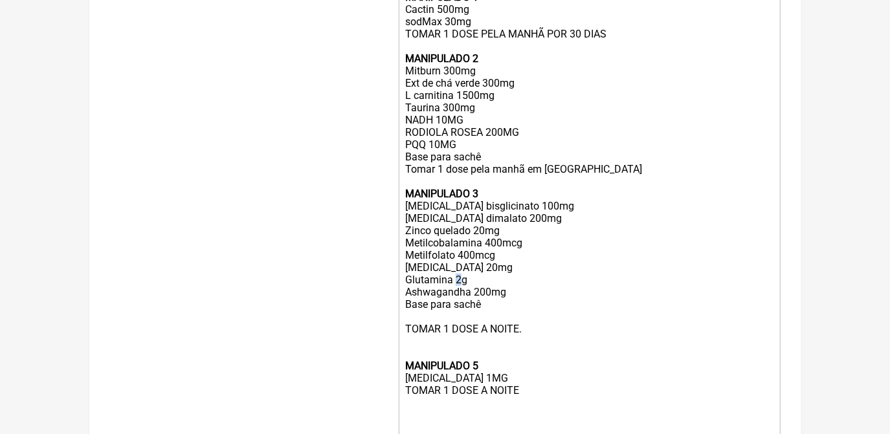
click at [456, 301] on div "USO ORAL MANIPULADO 1 Cactin 500mg sodMax 30mg TOMAR 1 DOSE PELA MANHÃ POR 30 D…" at bounding box center [589, 199] width 368 height 467
click at [548, 311] on div "USO ORAL MANIPULADO 1 Cactin 500mg sodMax 30mg TOMAR 1 DOSE PELA MANHÃ POR 30 D…" at bounding box center [589, 199] width 368 height 467
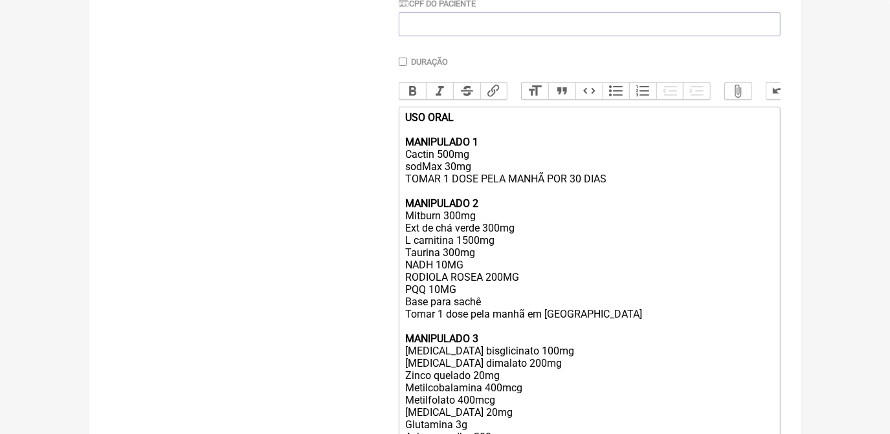
scroll to position [353, 0]
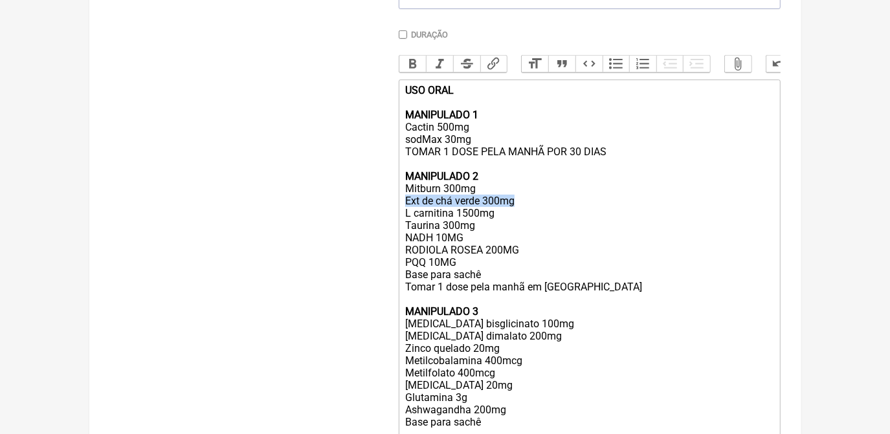
drag, startPoint x: 404, startPoint y: 216, endPoint x: 521, endPoint y: 214, distance: 116.6
click at [521, 214] on trix-editor "USO ORAL MANIPULADO 1 Cactin 500mg sodMax 30mg TOMAR 1 DOSE PELA MANHÃ POR 30 D…" at bounding box center [590, 318] width 382 height 477
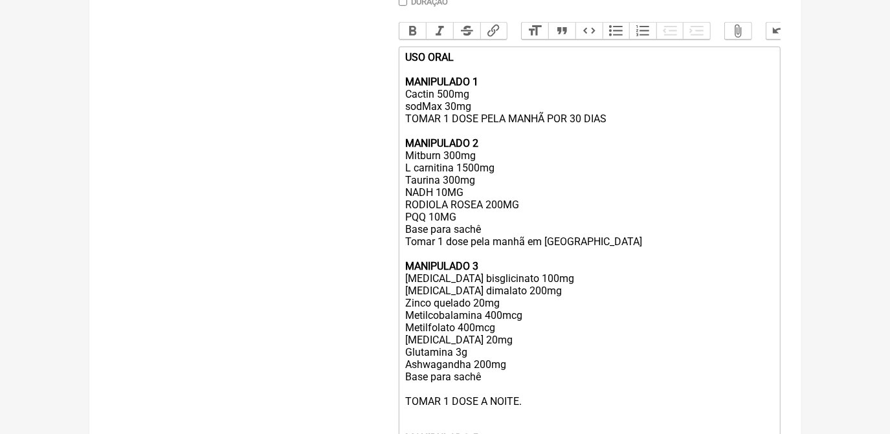
scroll to position [577, 0]
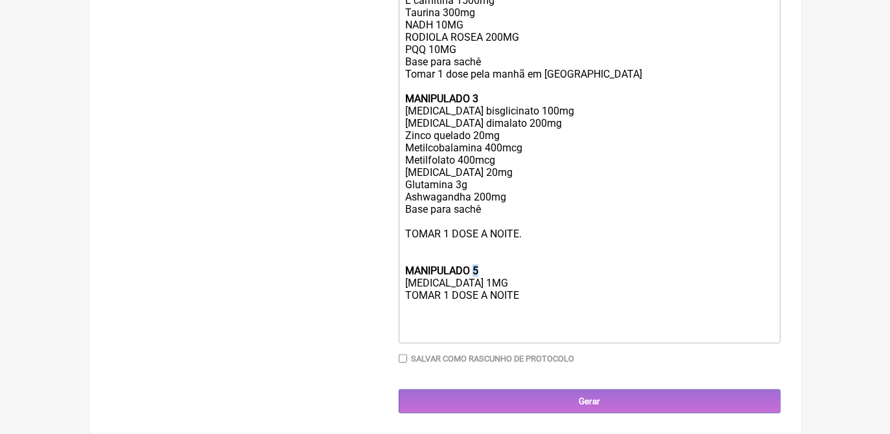
click at [476, 263] on div "USO ORAL MANIPULADO 1 Cactin 500mg sodMax 30mg TOMAR 1 DOSE PELA MANHÃ POR 30 D…" at bounding box center [589, 110] width 368 height 455
type trix-editor "<div><strong>USO ORAL<br><br>MANIPULADO 1</strong><br>Cactin 500mg<br>sodMax 30…"
click at [575, 381] on div "Paciente Fernanda Leal Ventura Telefone do Paciente (21) 98766-8593 Email do Pa…" at bounding box center [590, 8] width 382 height 811
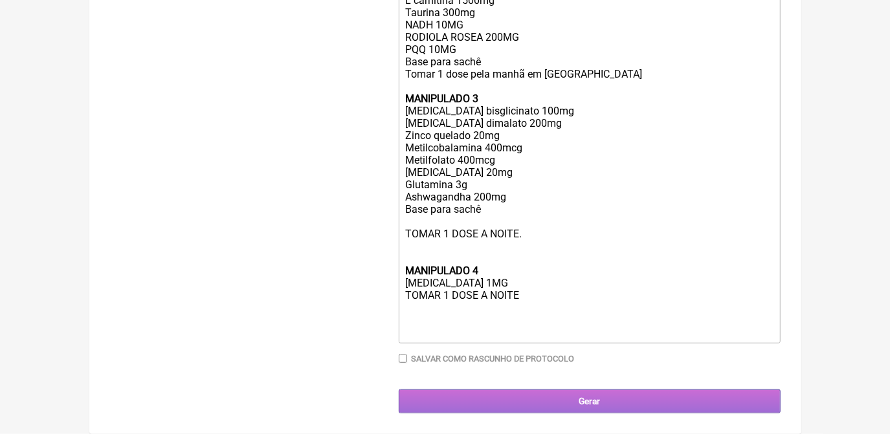
click at [578, 395] on input "Gerar" at bounding box center [590, 402] width 382 height 24
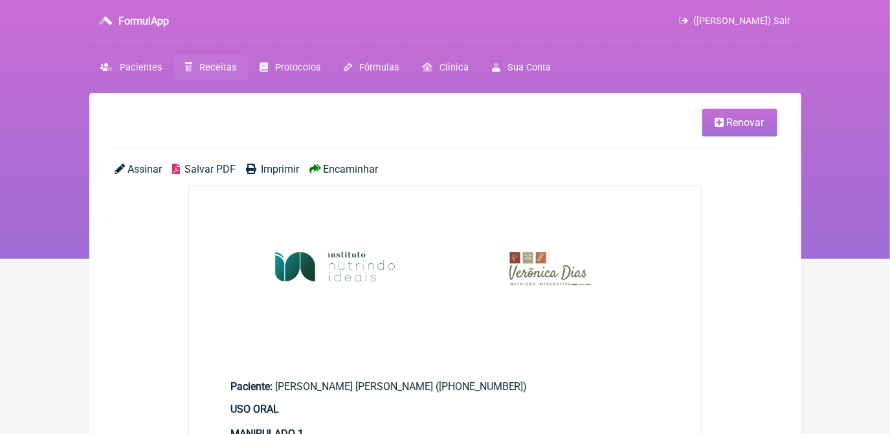
click at [190, 172] on span "Salvar PDF" at bounding box center [210, 169] width 51 height 12
drag, startPoint x: 223, startPoint y: 67, endPoint x: 172, endPoint y: 30, distance: 62.5
click at [223, 67] on span "Receitas" at bounding box center [217, 67] width 37 height 11
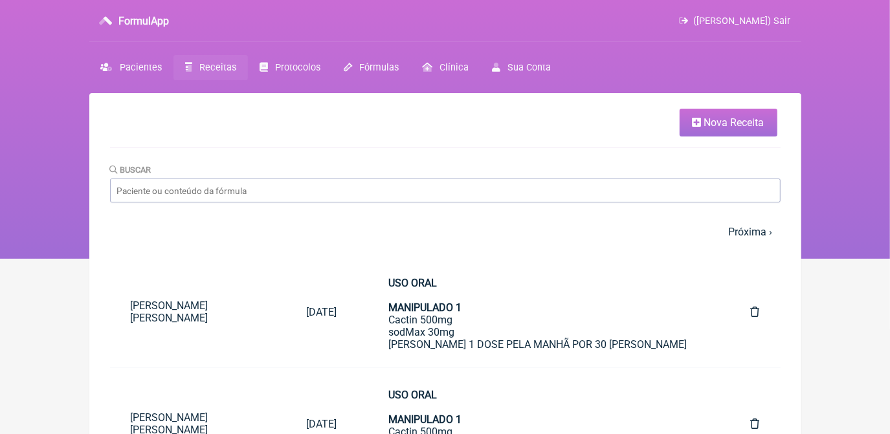
click at [726, 127] on span "Nova Receita" at bounding box center [734, 123] width 60 height 12
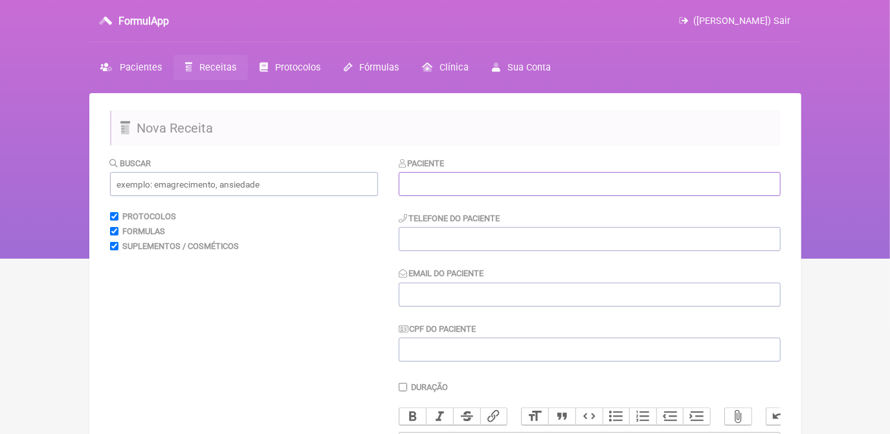
click at [537, 179] on input "text" at bounding box center [590, 184] width 382 height 24
paste input "Rita de Cassia Dias Lopes Cametá"
type input "Rita de Cassia Dias Lopes Cametá"
click at [539, 240] on input "tel" at bounding box center [590, 239] width 382 height 24
paste input "(21) 9 9925-5444"
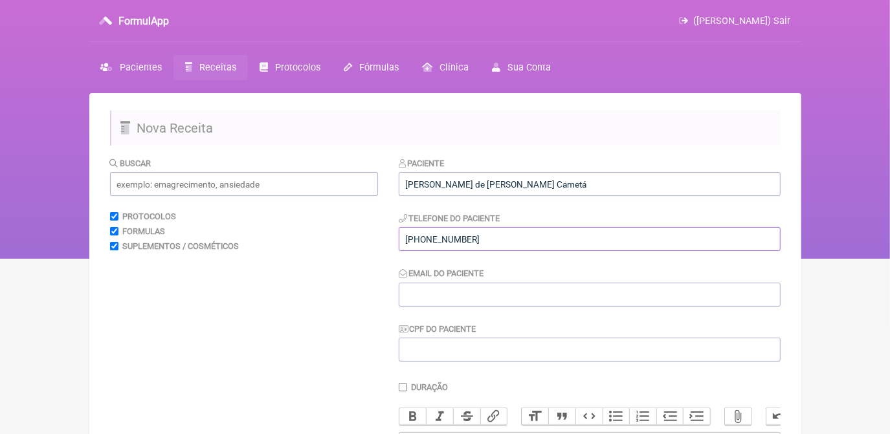
type input "(21) 9 9925-5444"
click at [438, 297] on input "Email do Paciente" at bounding box center [590, 295] width 382 height 24
paste input "cassiacameta@yahoo.com"
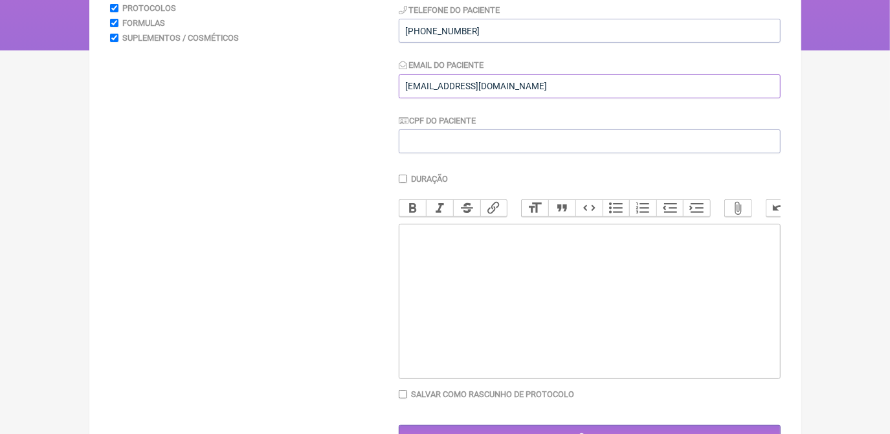
scroll to position [235, 0]
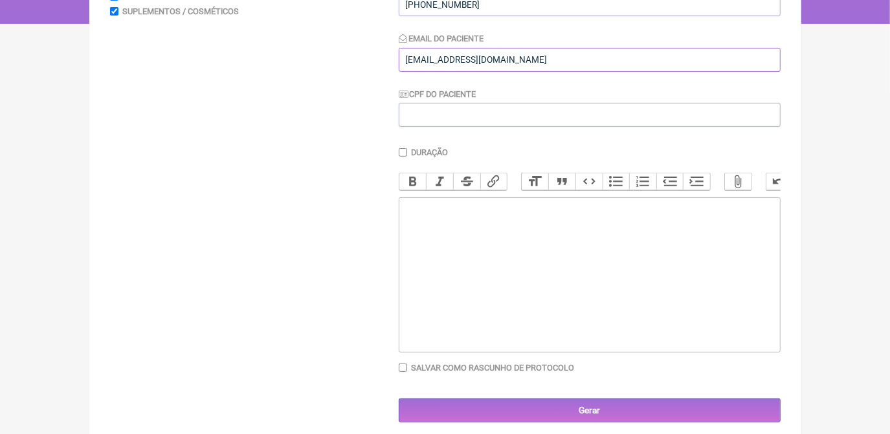
type input "cassiacameta@yahoo.com"
click at [480, 315] on trix-editor at bounding box center [590, 274] width 382 height 155
paste trix-editor "<div>USO ORAL<br><br><br>MANIPULADO 1<br>&nbsp;L-Glutamina ....................…"
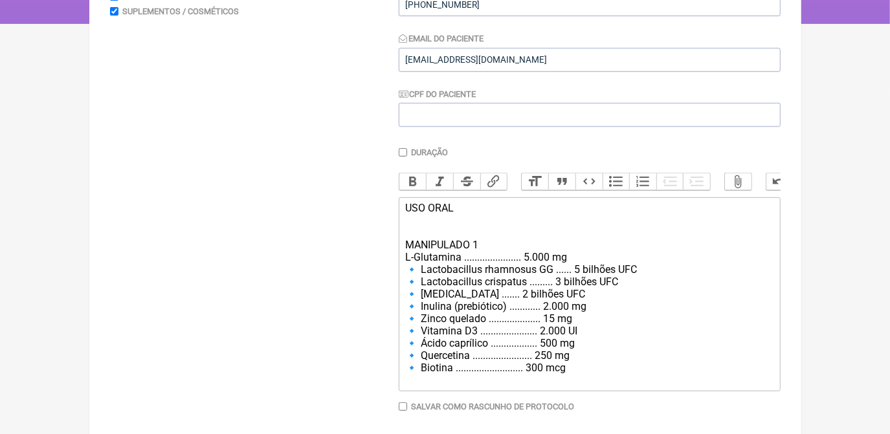
click at [423, 286] on div "USO ORAL MANIPULADO 1 L-Glutamina ...................... 5.000 mg 🔹 Lactobacill…" at bounding box center [589, 294] width 368 height 185
click at [410, 269] on div "USO ORAL MANIPULADO 1 L-Glutamina ...................... 5.000 mg Lactobacillus…" at bounding box center [589, 294] width 368 height 185
drag, startPoint x: 465, startPoint y: 274, endPoint x: 520, endPoint y: 268, distance: 54.8
click at [520, 268] on div "USO ORAL MANIPULADO 1 L-Glutamina ...................... 5.000 mg Lactobacillus…" at bounding box center [589, 294] width 368 height 185
drag, startPoint x: 467, startPoint y: 270, endPoint x: 519, endPoint y: 273, distance: 51.9
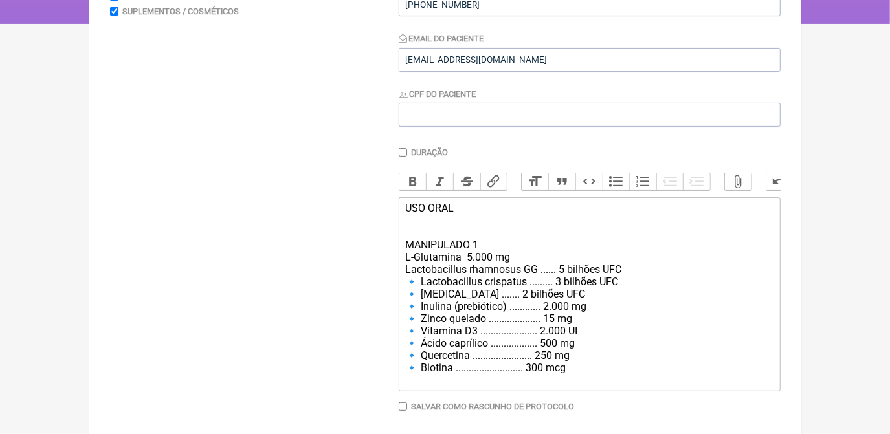
click at [519, 273] on div "USO ORAL MANIPULADO 1 L-Glutamina 5.000 mg Lactobacillus rhamnosus GG ...... 5 …" at bounding box center [589, 294] width 368 height 185
drag, startPoint x: 538, startPoint y: 283, endPoint x: 559, endPoint y: 287, distance: 21.7
click at [559, 287] on div "USO ORAL MANIPULADO 1 L-Glutamina 5G Lactobacillus rhamnosus GG ...... 5 bilhõe…" at bounding box center [589, 294] width 368 height 185
click at [543, 286] on div "USO ORAL MANIPULADO 1 L-Glutamina 5G Lactobacillus rhamnosus GG 5 bilhões UFC 🔹…" at bounding box center [589, 294] width 368 height 185
click at [423, 297] on div "USO ORAL MANIPULADO 1 L-Glutamina 5G Lactobacillus rhamnosus GG 2 bilhões UFC 🔹…" at bounding box center [589, 294] width 368 height 185
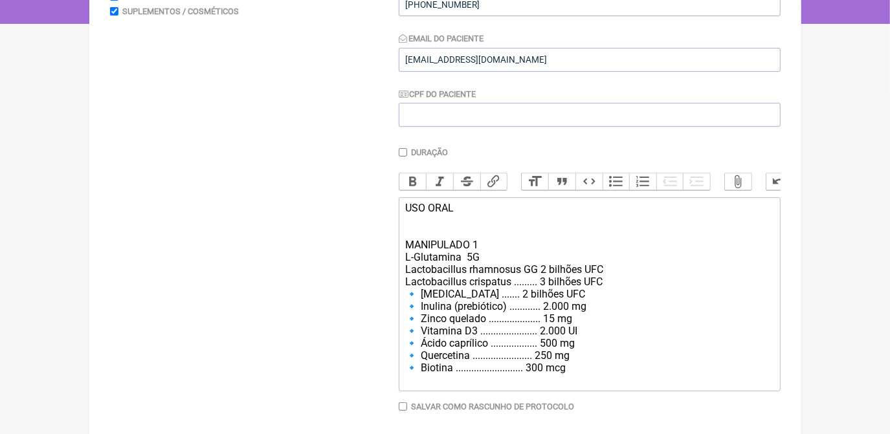
click at [423, 304] on div "USO ORAL MANIPULADO 1 L-Glutamina 5G Lactobacillus rhamnosus GG 2 bilhões UFC L…" at bounding box center [589, 294] width 368 height 185
click at [421, 320] on div "USO ORAL MANIPULADO 1 L-Glutamina 5G Lactobacillus rhamnosus GG 2 bilhões UFC L…" at bounding box center [589, 294] width 368 height 185
click at [423, 331] on div "USO ORAL MANIPULADO 1 L-Glutamina 5G Lactobacillus rhamnosus GG 2 bilhões UFC L…" at bounding box center [589, 294] width 368 height 185
click at [425, 346] on div "USO ORAL MANIPULADO 1 L-Glutamina 5G Lactobacillus rhamnosus GG 2 bilhões UFC L…" at bounding box center [589, 294] width 368 height 185
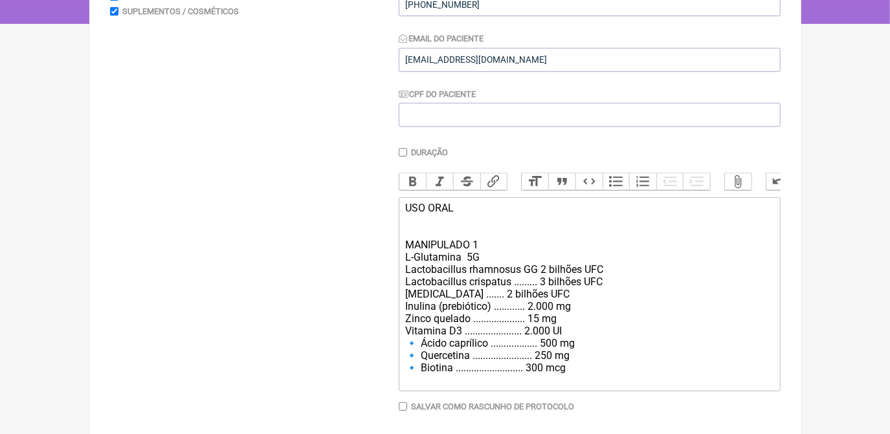
click at [421, 361] on div "USO ORAL MANIPULADO 1 L-Glutamina 5G Lactobacillus rhamnosus GG 2 bilhões UFC L…" at bounding box center [589, 294] width 368 height 185
click at [421, 368] on div "USO ORAL MANIPULADO 1 L-Glutamina 5G Lactobacillus rhamnosus GG 2 bilhões UFC L…" at bounding box center [589, 294] width 368 height 185
click at [423, 383] on div "USO ORAL MANIPULADO 1 L-Glutamina 5G Lactobacillus rhamnosus GG 2 bilhões UFC L…" at bounding box center [589, 294] width 368 height 185
drag, startPoint x: 405, startPoint y: 344, endPoint x: 567, endPoint y: 348, distance: 161.9
click at [567, 348] on div "USO ORAL MANIPULADO 1 L-Glutamina 5G Lactobacillus rhamnosus GG 2 bilhões UFC L…" at bounding box center [589, 294] width 368 height 185
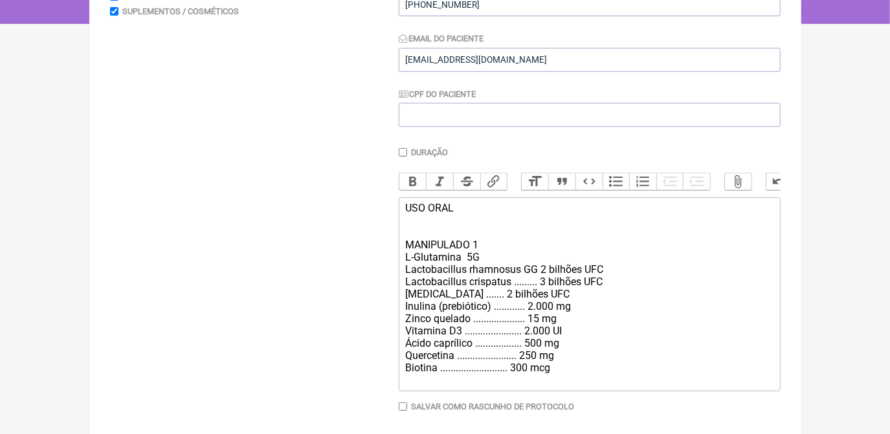
click at [453, 350] on div "USO ORAL MANIPULADO 1 L-Glutamina 5G Lactobacillus rhamnosus GG 2 bilhões UFC L…" at bounding box center [589, 294] width 368 height 185
click at [465, 343] on div "USO ORAL MANIPULADO 1 L-Glutamina 5G Lactobacillus rhamnosus GG 2 bilhões UFC L…" at bounding box center [589, 294] width 368 height 185
drag, startPoint x: 465, startPoint y: 343, endPoint x: 524, endPoint y: 349, distance: 59.8
click at [524, 349] on div "USO ORAL MANIPULADO 1 L-Glutamina 5G Lactobacillus rhamnosus GG 2 bilhões UFC L…" at bounding box center [589, 294] width 368 height 185
drag, startPoint x: 474, startPoint y: 334, endPoint x: 526, endPoint y: 334, distance: 51.8
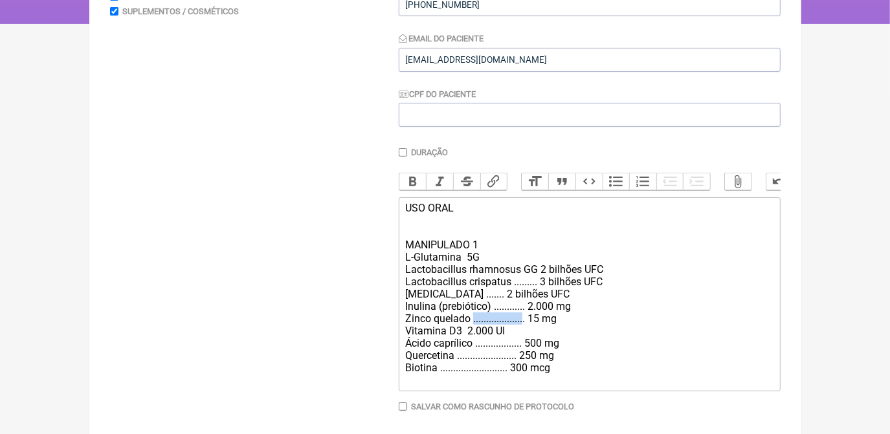
click at [526, 334] on div "USO ORAL MANIPULADO 1 L-Glutamina 5G Lactobacillus rhamnosus GG 2 bilhões UFC L…" at bounding box center [589, 294] width 368 height 185
drag, startPoint x: 438, startPoint y: 320, endPoint x: 576, endPoint y: 323, distance: 137.9
click at [576, 323] on div "USO ORAL MANIPULADO 1 L-Glutamina 5G Lactobacillus rhamnosus GG 2 bilhões UFC L…" at bounding box center [589, 294] width 368 height 185
drag, startPoint x: 476, startPoint y: 360, endPoint x: 526, endPoint y: 359, distance: 49.9
click at [526, 359] on div "USO ORAL MANIPULADO 1 L-Glutamina 5G Lactobacillus rhamnosus GG 2 bilhões UFC L…" at bounding box center [589, 294] width 368 height 185
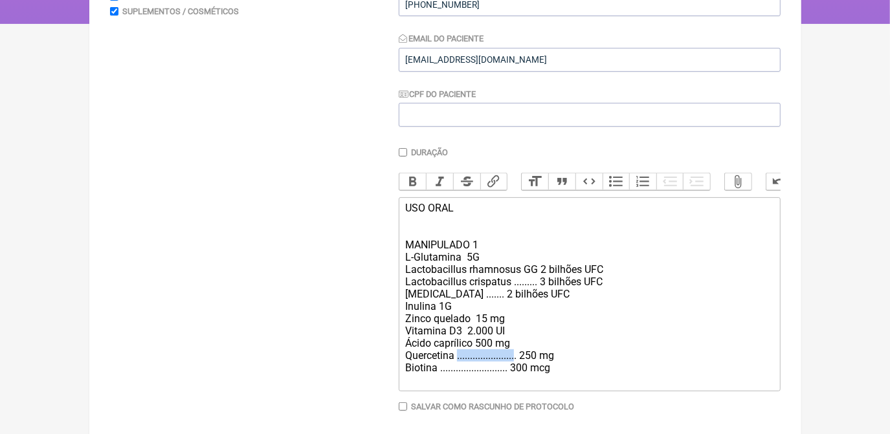
drag, startPoint x: 457, startPoint y: 374, endPoint x: 519, endPoint y: 370, distance: 62.3
click at [519, 370] on div "USO ORAL MANIPULADO 1 L-Glutamina 5G Lactobacillus rhamnosus GG 2 bilhões UFC L…" at bounding box center [589, 294] width 368 height 185
click at [471, 371] on div "USO ORAL MANIPULADO 1 L-Glutamina 5G Lactobacillus rhamnosus GG 2 bilhões UFC L…" at bounding box center [589, 294] width 368 height 185
drag, startPoint x: 440, startPoint y: 383, endPoint x: 509, endPoint y: 386, distance: 69.3
click at [509, 386] on div "USO ORAL MANIPULADO 1 L-Glutamina 5G Lactobacillus rhamnosus GG 2 bilhões UFC L…" at bounding box center [589, 294] width 368 height 185
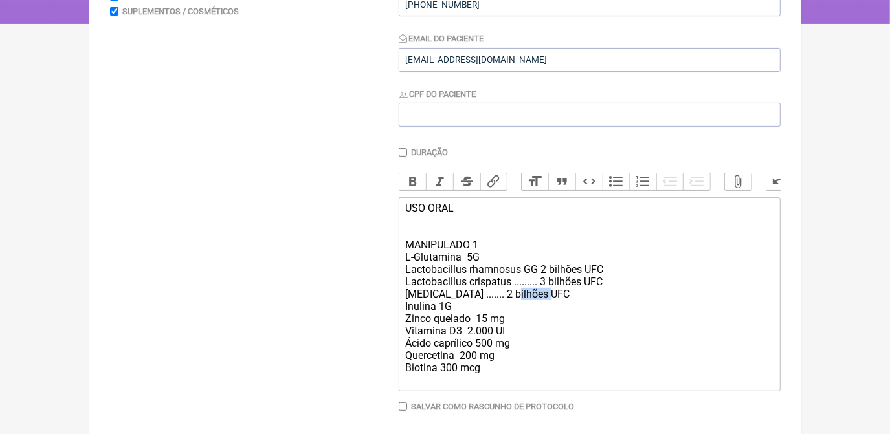
drag, startPoint x: 524, startPoint y: 308, endPoint x: 543, endPoint y: 309, distance: 18.8
click at [543, 309] on div "USO ORAL MANIPULADO 1 L-Glutamina 5G Lactobacillus rhamnosus GG 2 bilhões UFC L…" at bounding box center [589, 294] width 368 height 185
drag, startPoint x: 518, startPoint y: 298, endPoint x: 541, endPoint y: 298, distance: 23.3
click at [541, 298] on div "USO ORAL MANIPULADO 1 L-Glutamina 5G Lactobacillus rhamnosus GG 2 bilhões UFC L…" at bounding box center [589, 294] width 368 height 185
click at [552, 342] on div "USO ORAL MANIPULADO 1 L-Glutamina 5G Lactobacillus rhamnosus GG 2 bilhões UFC L…" at bounding box center [589, 294] width 368 height 185
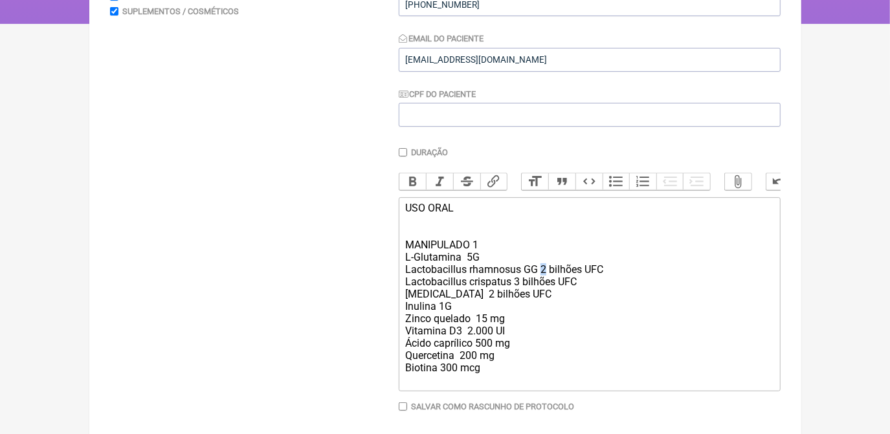
click at [546, 284] on div "USO ORAL MANIPULADO 1 L-Glutamina 5G Lactobacillus rhamnosus GG 2 bilhões UFC L…" at bounding box center [589, 294] width 368 height 185
drag, startPoint x: 559, startPoint y: 280, endPoint x: 573, endPoint y: 283, distance: 14.0
click at [573, 283] on div "USO ORAL MANIPULADO 1 L-Glutamina 5G Lactobacillus rhamnosus GG 1 bilhões UFC L…" at bounding box center [589, 294] width 368 height 185
click at [554, 293] on div "USO ORAL MANIPULADO 1 L-Glutamina 5G Lactobacillus rhamnosus GG 1 bi UFC Lactob…" at bounding box center [589, 294] width 368 height 185
click at [566, 306] on div "USO ORAL MANIPULADO 1 L-Glutamina 5G Lactobacillus rhamnosus GG 1 bi UFC Lactob…" at bounding box center [589, 294] width 368 height 185
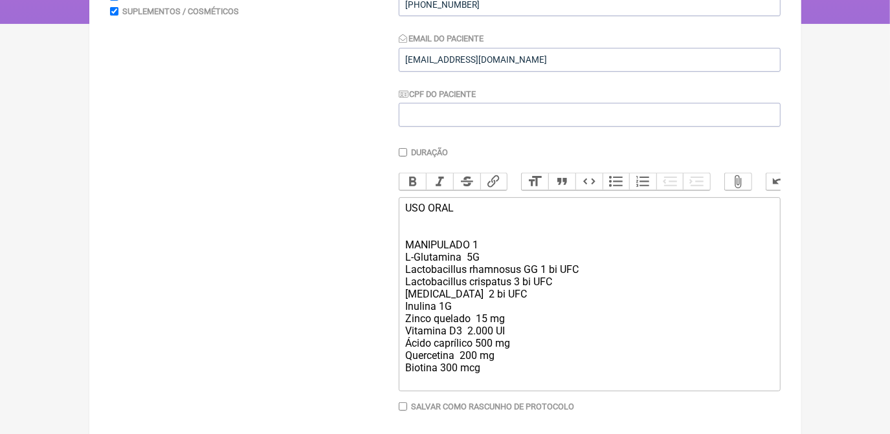
click at [568, 359] on div "USO ORAL MANIPULADO 1 L-Glutamina 5G Lactobacillus rhamnosus GG 1 bi UFC Lactob…" at bounding box center [589, 294] width 368 height 185
drag, startPoint x: 403, startPoint y: 215, endPoint x: 485, endPoint y: 258, distance: 92.4
click at [485, 258] on trix-editor "USO ORAL MANIPULADO 1 L-Glutamina 5G Lactobacillus rhamnosus GG 1 bi UFC Lactob…" at bounding box center [590, 294] width 382 height 194
click at [410, 178] on button "Bold" at bounding box center [412, 182] width 27 height 17
click at [543, 353] on div "USO ORAL MANIPULADO 1 L-Glutamina 5G Lactobacillus rhamnosus GG 1 bi UFC Lactob…" at bounding box center [589, 294] width 368 height 185
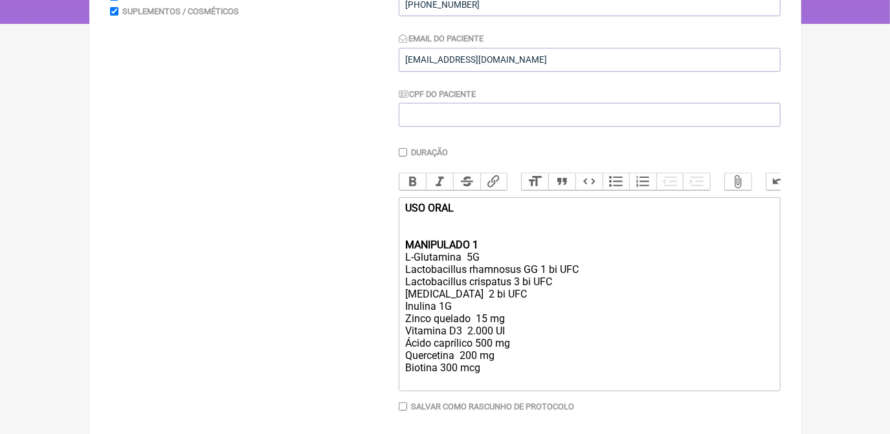
click at [492, 386] on div "USO ORAL MANIPULADO 1 L-Glutamina 5G Lactobacillus rhamnosus GG 1 bi UFC Lactob…" at bounding box center [589, 294] width 368 height 185
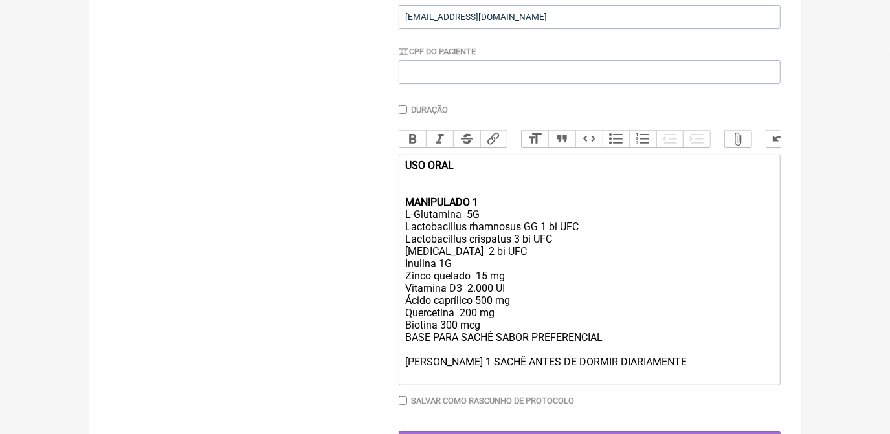
scroll to position [294, 0]
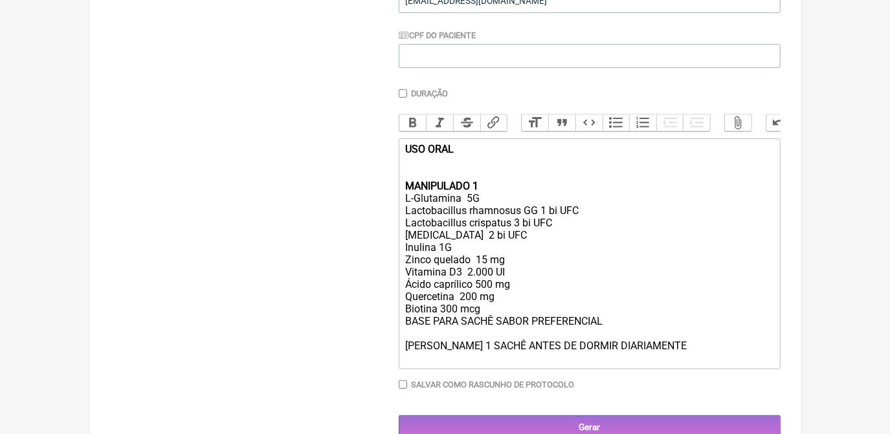
click at [530, 251] on div "USO ORAL MANIPULADO 1 L-Glutamina 5G Lactobacillus rhamnosus GG 1 bi UFC Lactob…" at bounding box center [589, 253] width 368 height 221
type trix-editor "<div><strong>USO ORAL<br><br><br>MANIPULADO 1</strong><br>L-Glutamina&nbsp; 5G<…"
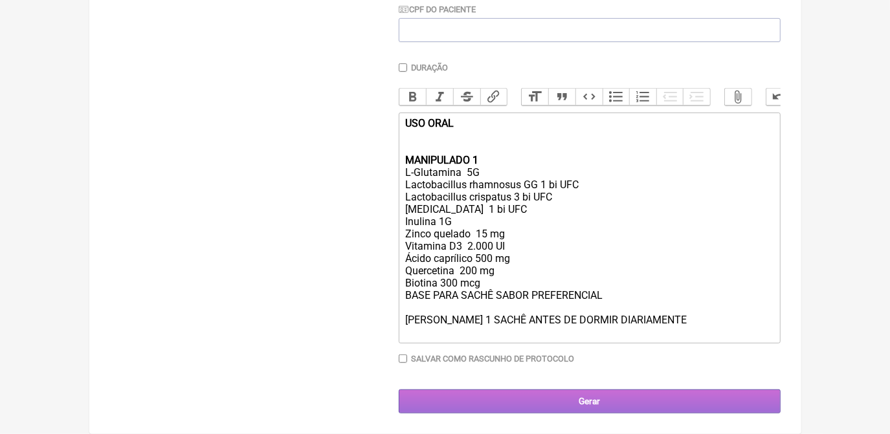
click at [592, 406] on input "Gerar" at bounding box center [590, 402] width 382 height 24
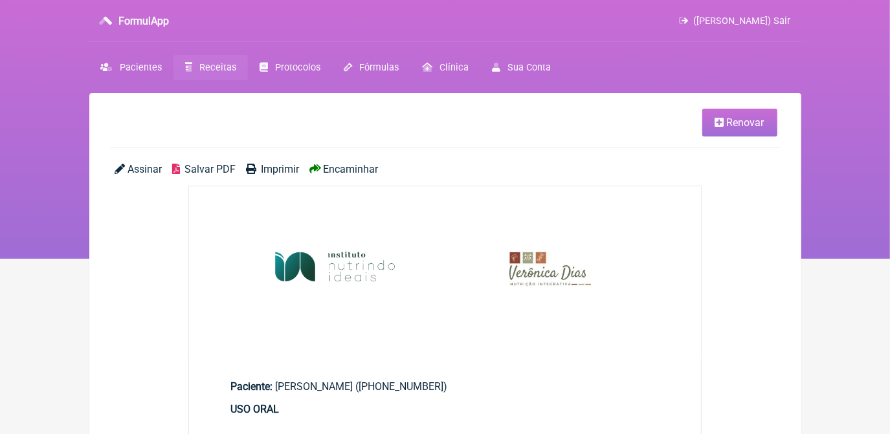
click at [186, 168] on span "Salvar PDF" at bounding box center [210, 169] width 51 height 12
